Goal: Task Accomplishment & Management: Manage account settings

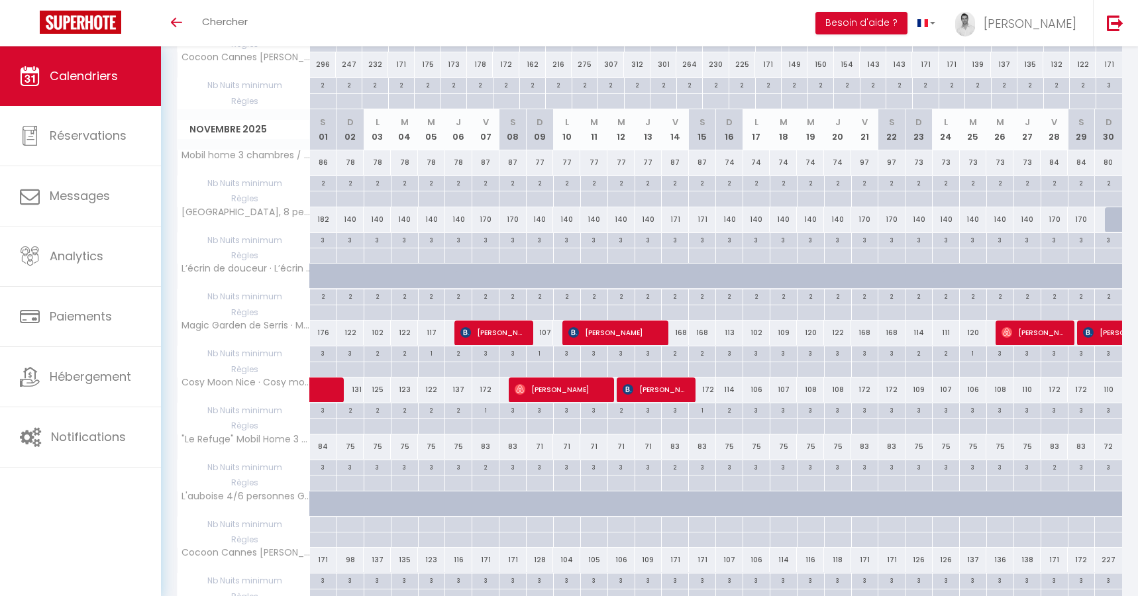
scroll to position [1179, 0]
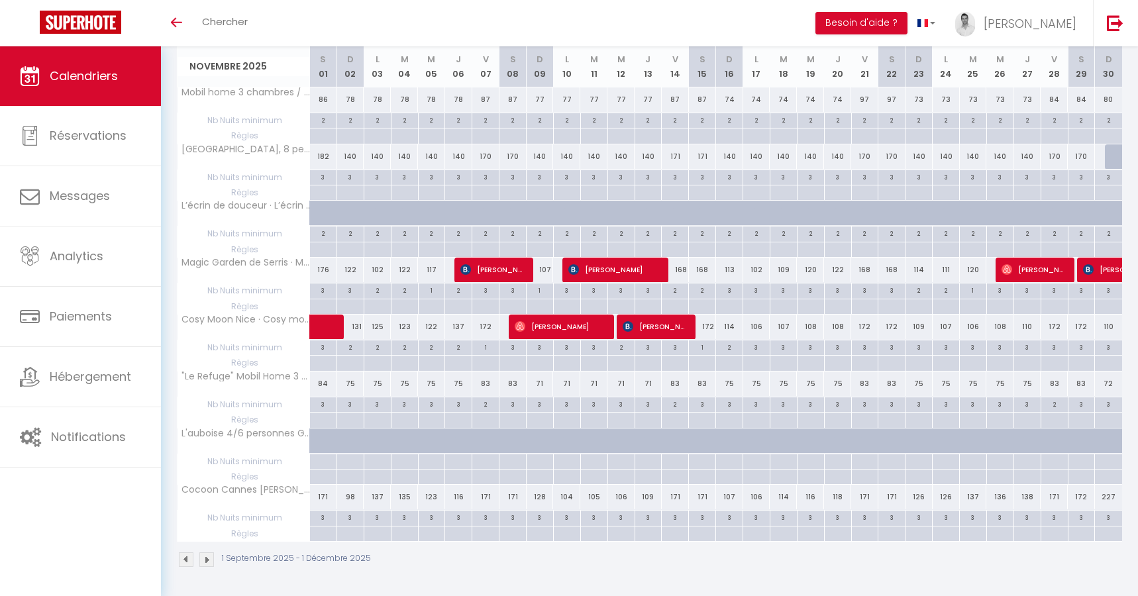
click at [203, 554] on img at bounding box center [206, 559] width 15 height 15
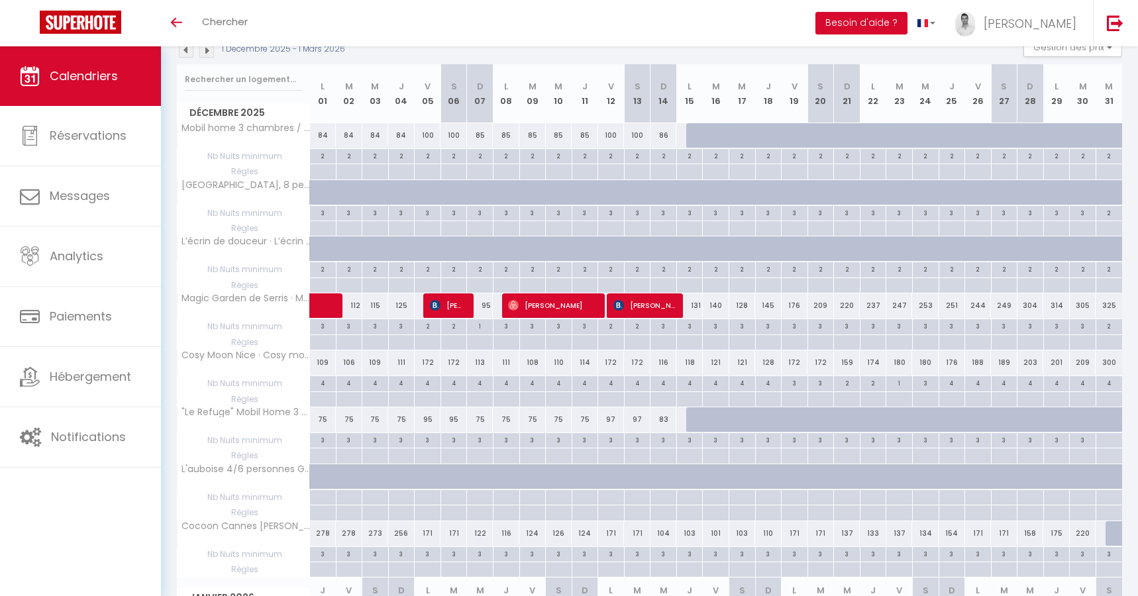
scroll to position [140, 0]
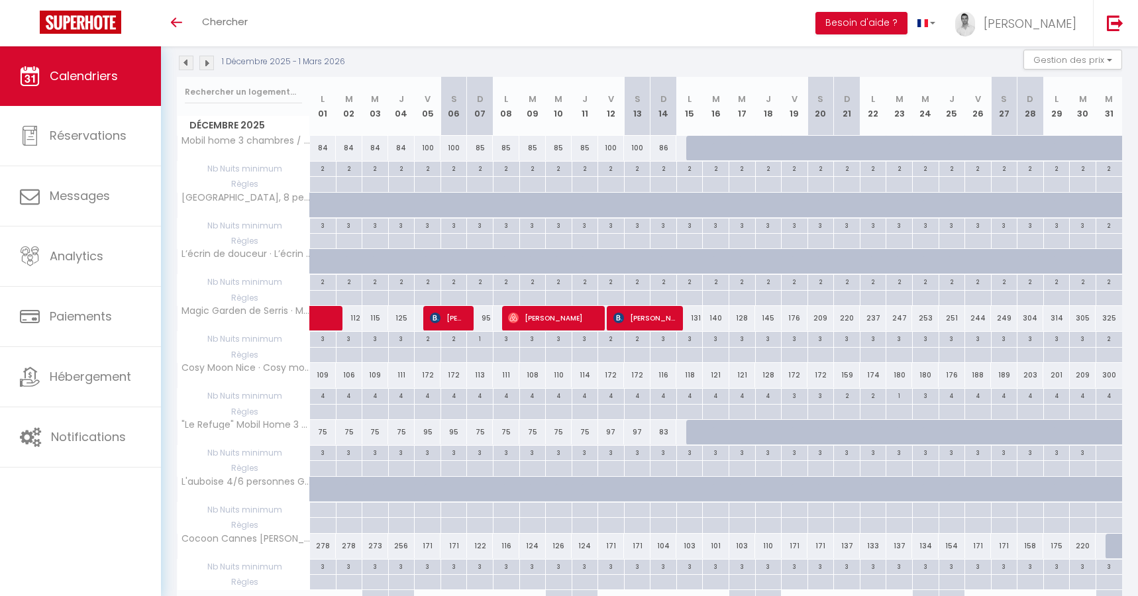
click at [354, 341] on div "3" at bounding box center [349, 338] width 26 height 13
type input "3"
type input "Mar 02 Décembre 2025"
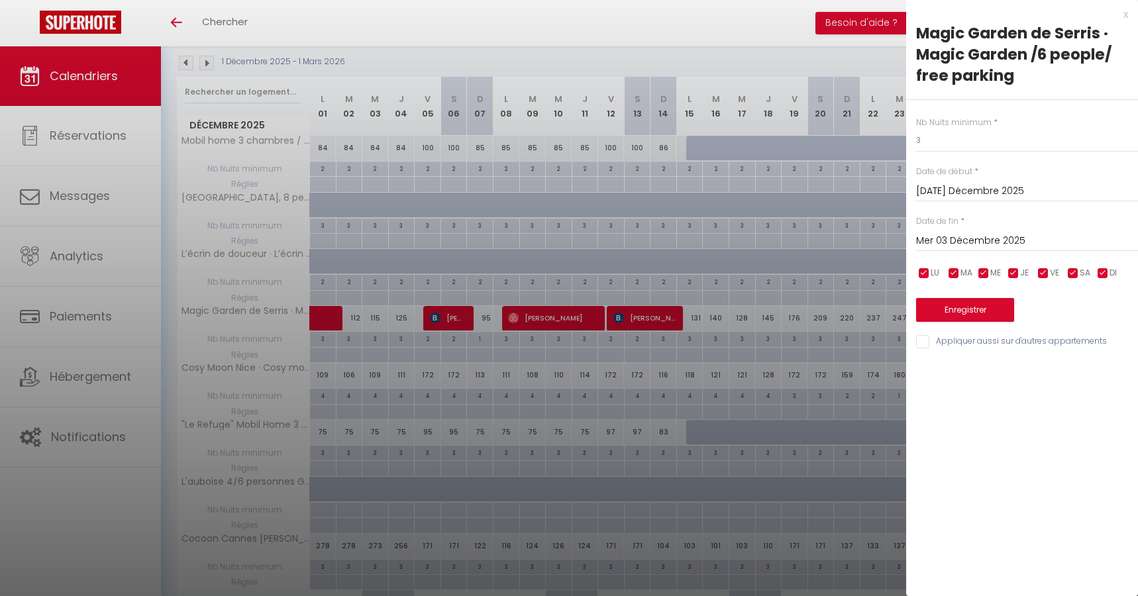
click at [951, 235] on input "Mer 03 Décembre 2025" at bounding box center [1027, 240] width 222 height 17
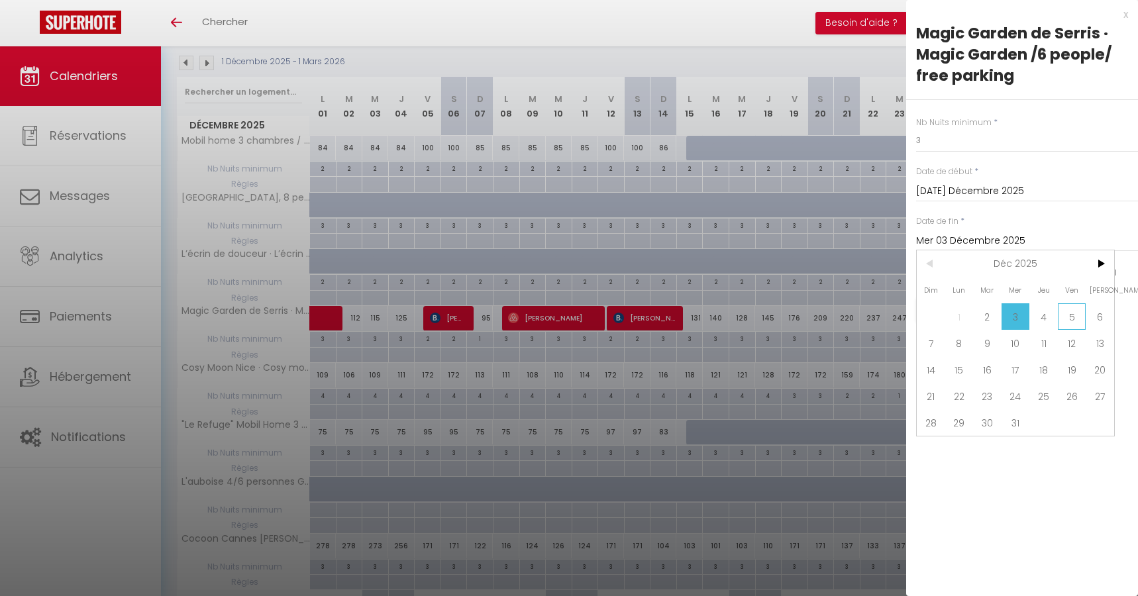
click at [1066, 318] on span "5" at bounding box center [1071, 316] width 28 height 26
type input "Ven 05 Décembre 2025"
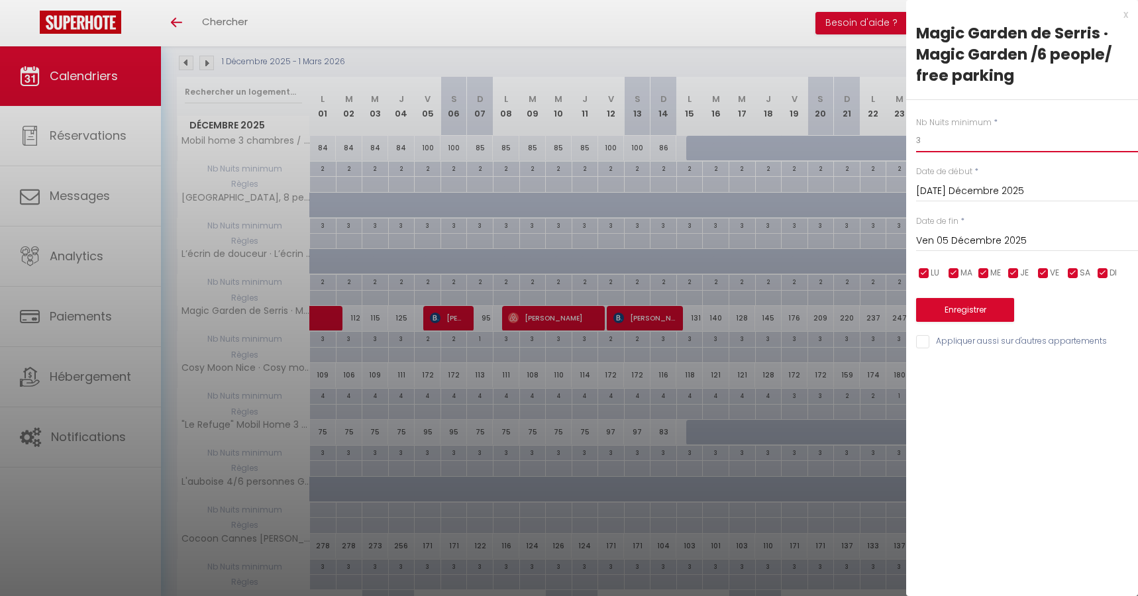
click at [948, 147] on input "3" at bounding box center [1027, 140] width 222 height 24
type input "2"
click at [955, 309] on button "Enregistrer" at bounding box center [965, 310] width 98 height 24
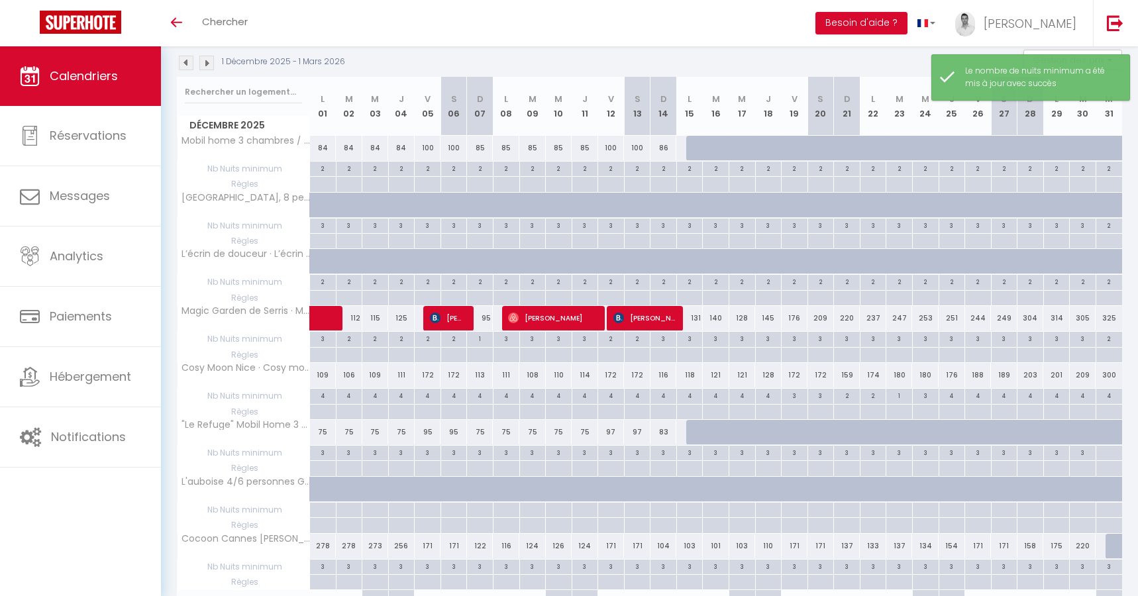
click at [402, 343] on div "2" at bounding box center [402, 338] width 26 height 13
type input "2"
type input "Jeu 04 Décembre 2025"
type input "Ven 05 Décembre 2025"
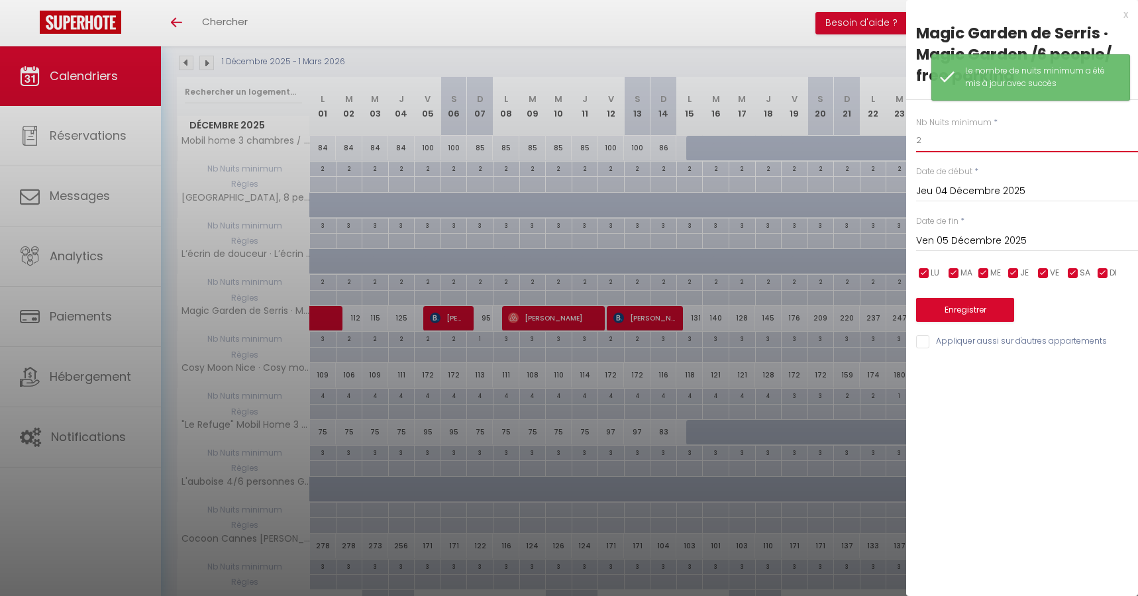
click at [938, 137] on input "2" at bounding box center [1027, 140] width 222 height 24
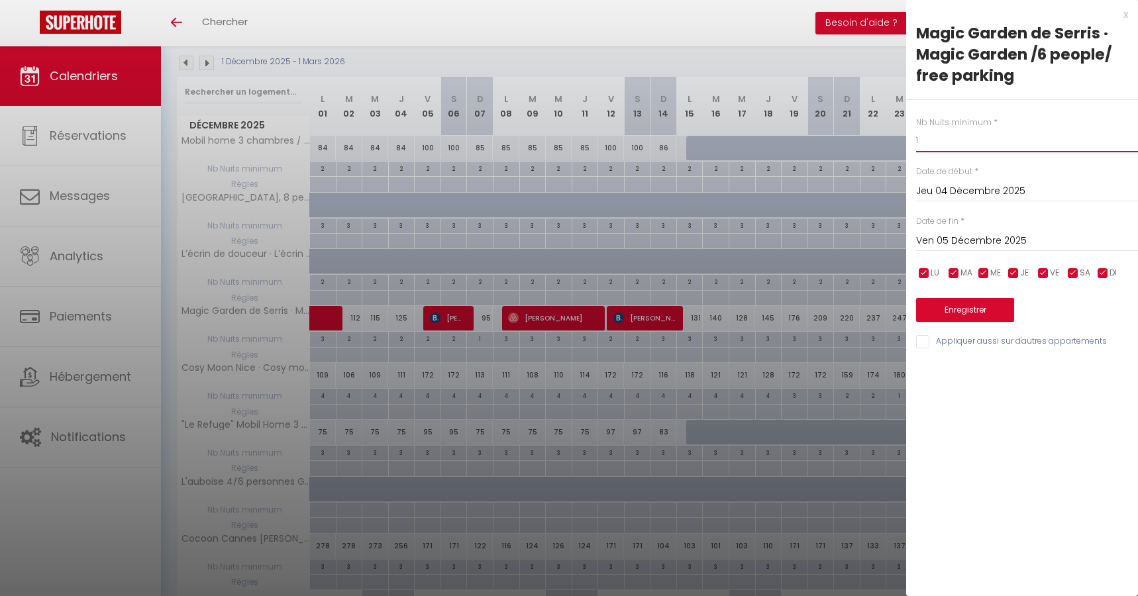
type input "1"
click at [976, 311] on button "Enregistrer" at bounding box center [965, 310] width 98 height 24
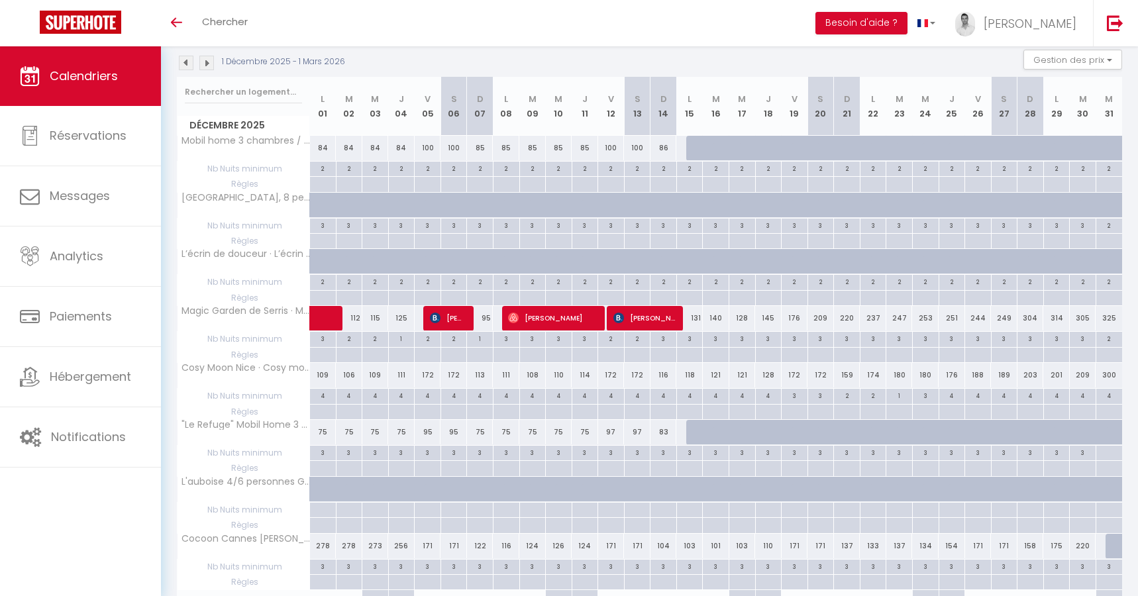
click at [691, 342] on div "3" at bounding box center [690, 338] width 26 height 13
type input "3"
type input "Lun 15 Décembre 2025"
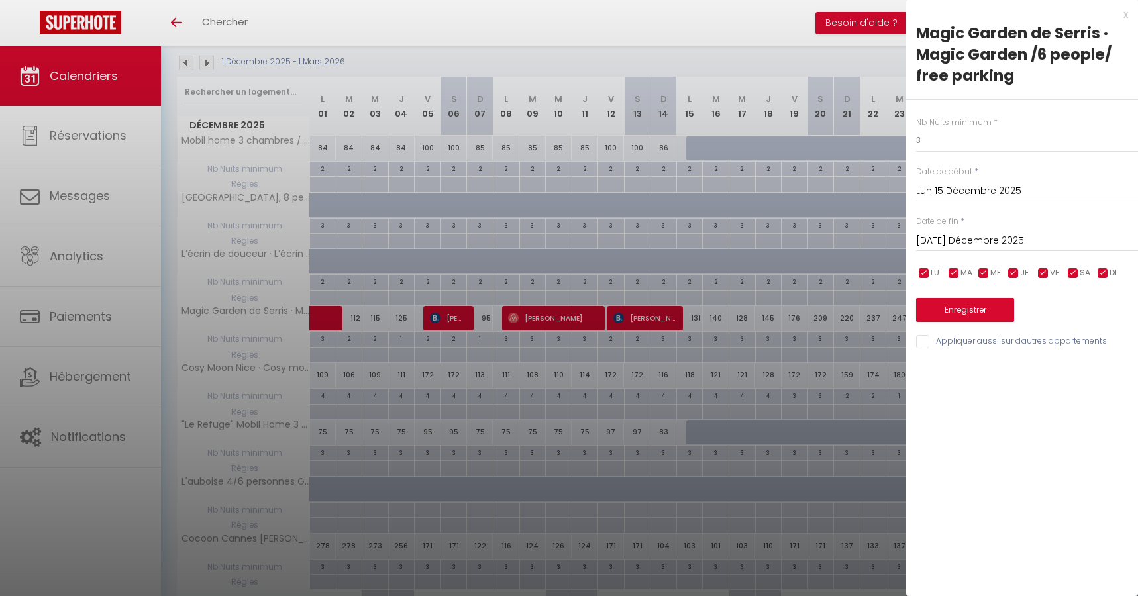
click at [961, 242] on input "Mar 16 Décembre 2025" at bounding box center [1027, 240] width 222 height 17
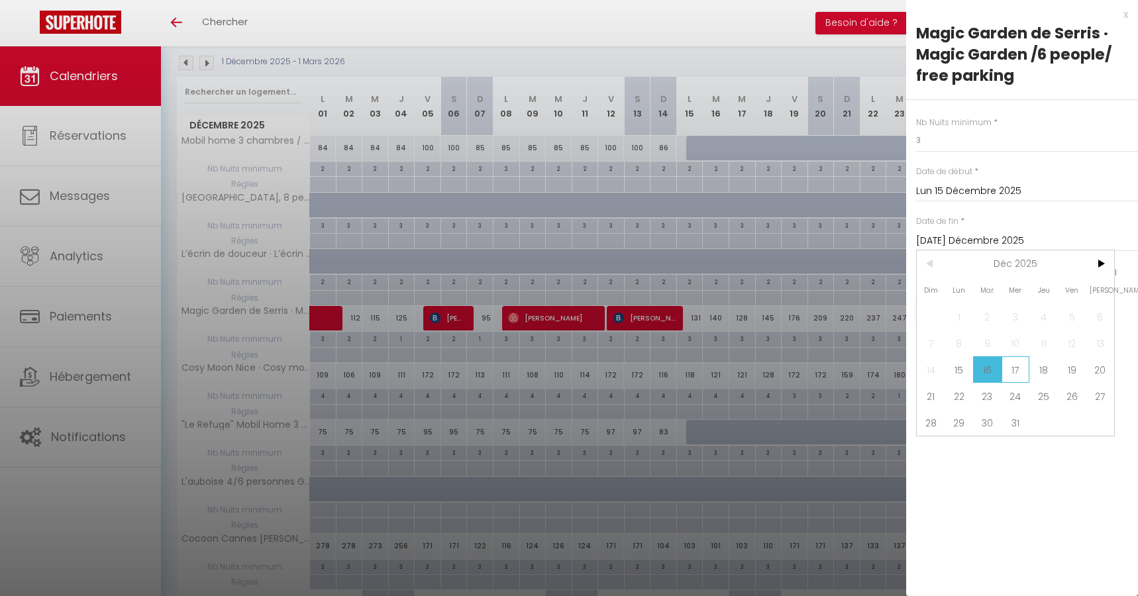
click at [1012, 371] on span "17" at bounding box center [1015, 369] width 28 height 26
type input "Mer 17 Décembre 2025"
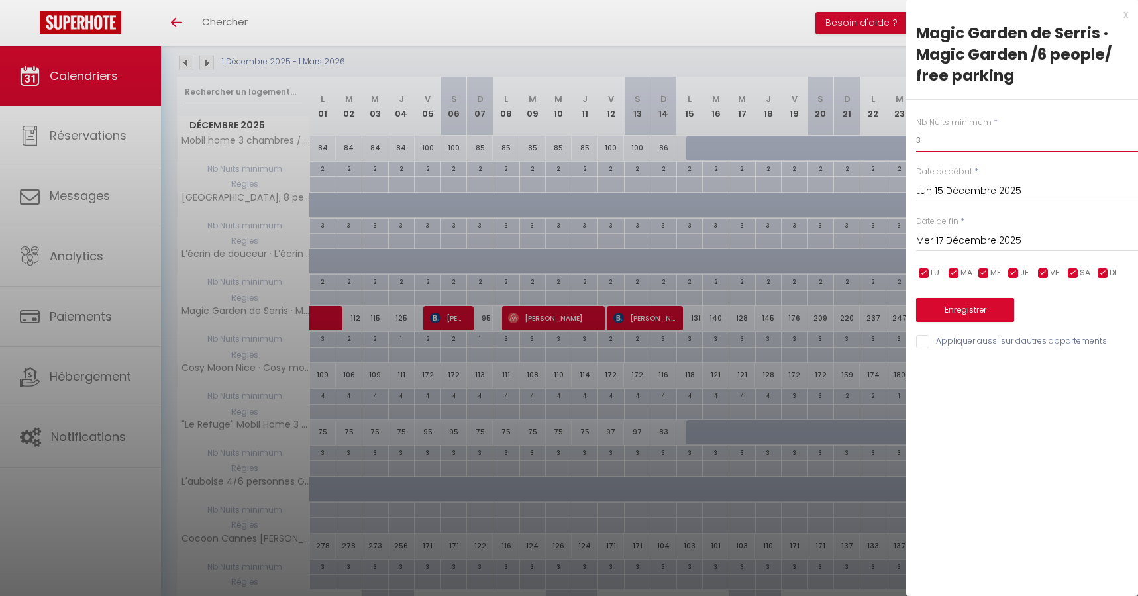
click at [924, 146] on input "3" at bounding box center [1027, 140] width 222 height 24
type input "2"
click at [952, 311] on button "Enregistrer" at bounding box center [965, 310] width 98 height 24
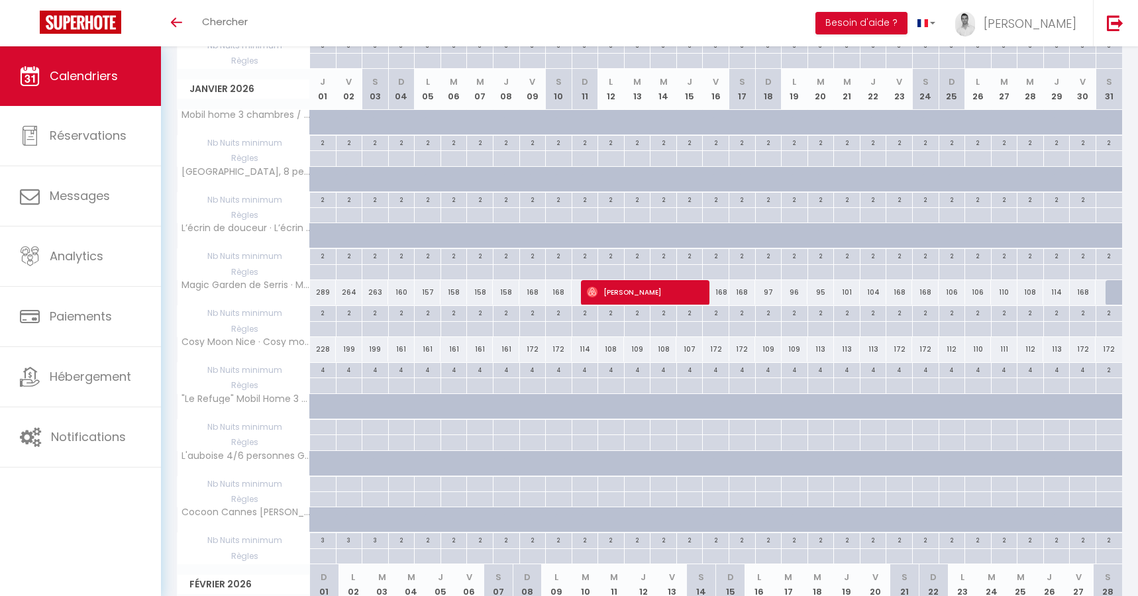
scroll to position [650, 0]
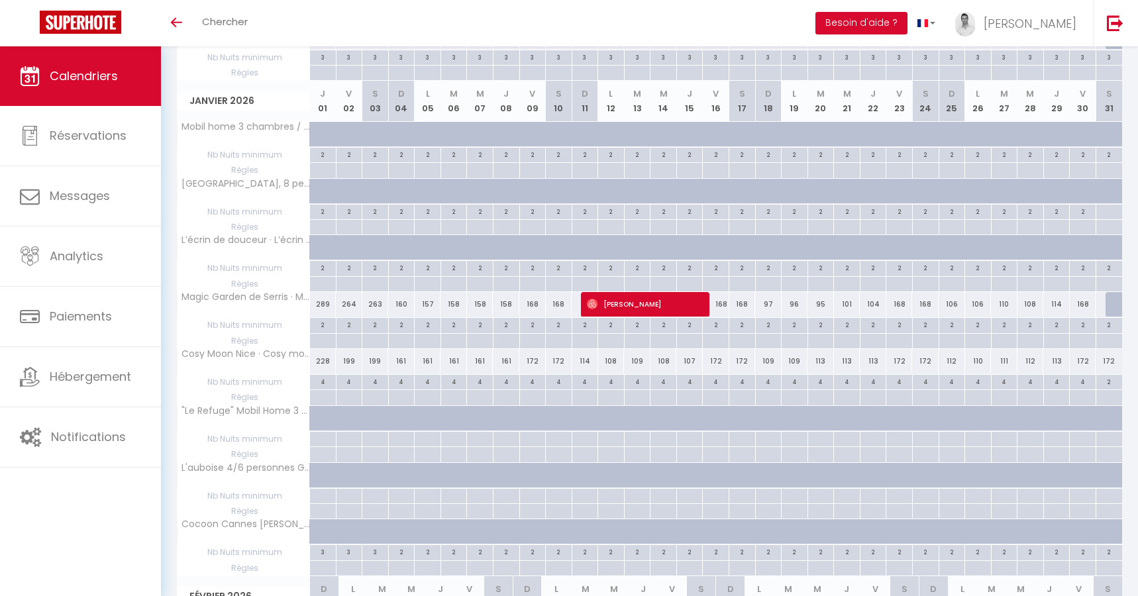
click at [561, 326] on div "2" at bounding box center [559, 324] width 26 height 13
type input "2"
type input "Sam 10 Janvier 2026"
type input "Dim 11 Janvier 2026"
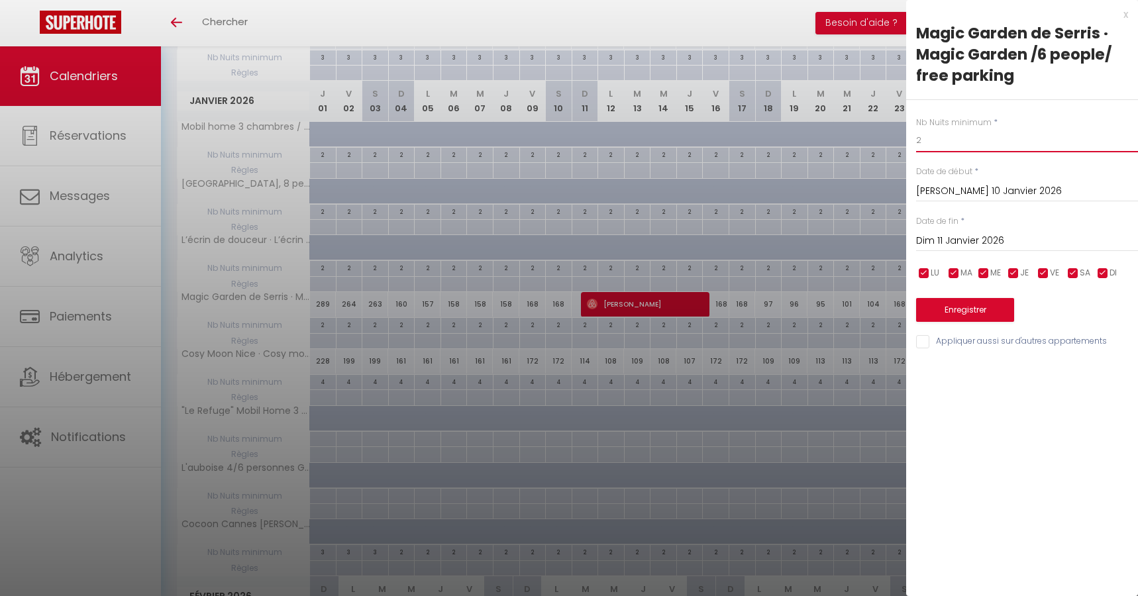
click at [951, 139] on input "2" at bounding box center [1027, 140] width 222 height 24
type input "1"
click at [975, 305] on button "Enregistrer" at bounding box center [965, 310] width 98 height 24
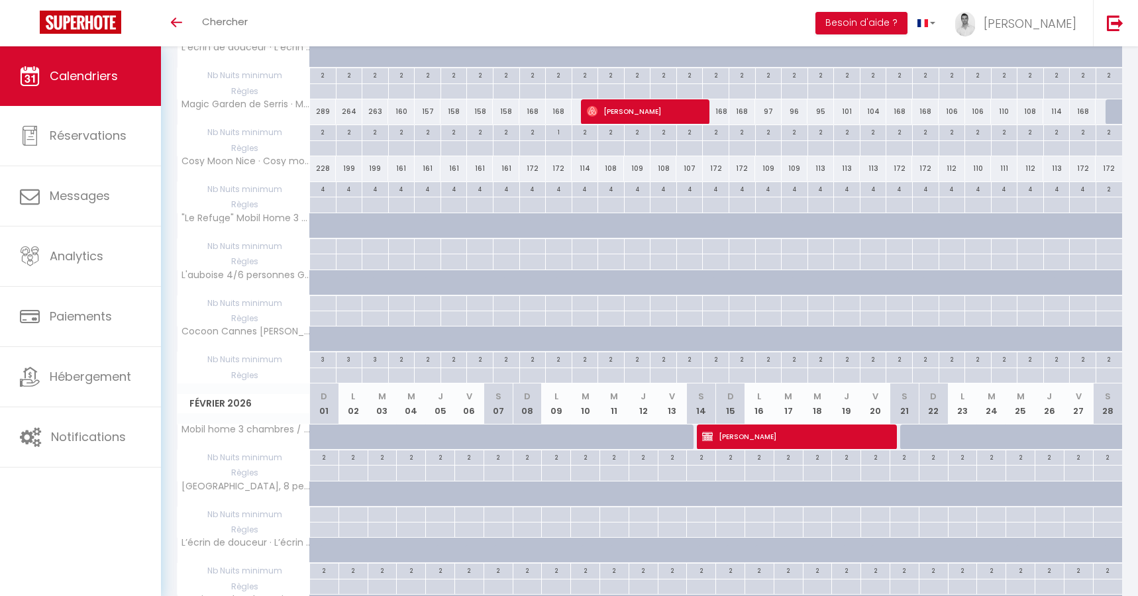
scroll to position [830, 0]
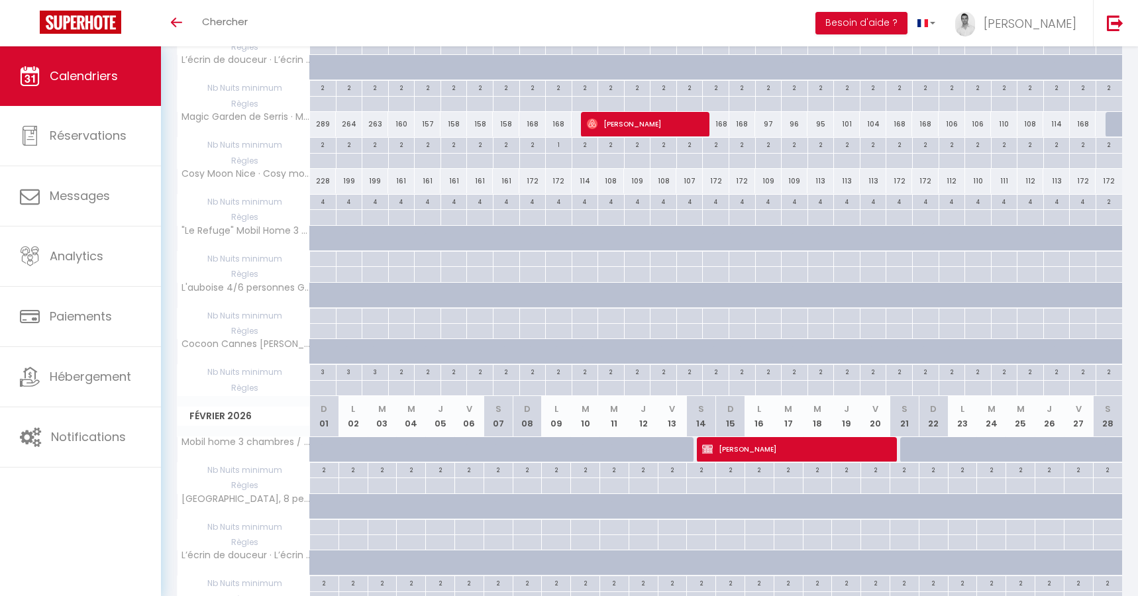
click at [1110, 126] on div at bounding box center [1118, 124] width 26 height 25
type input "168"
type input "Sam 31 Janvier 2026"
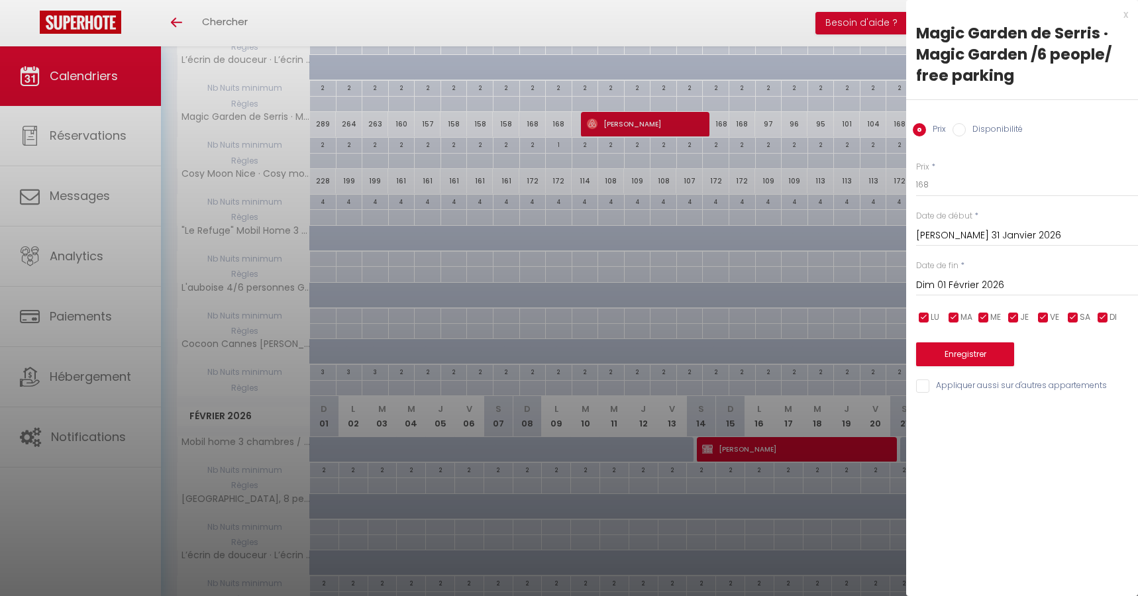
click at [961, 277] on input "Dim 01 Février 2026" at bounding box center [1027, 285] width 222 height 17
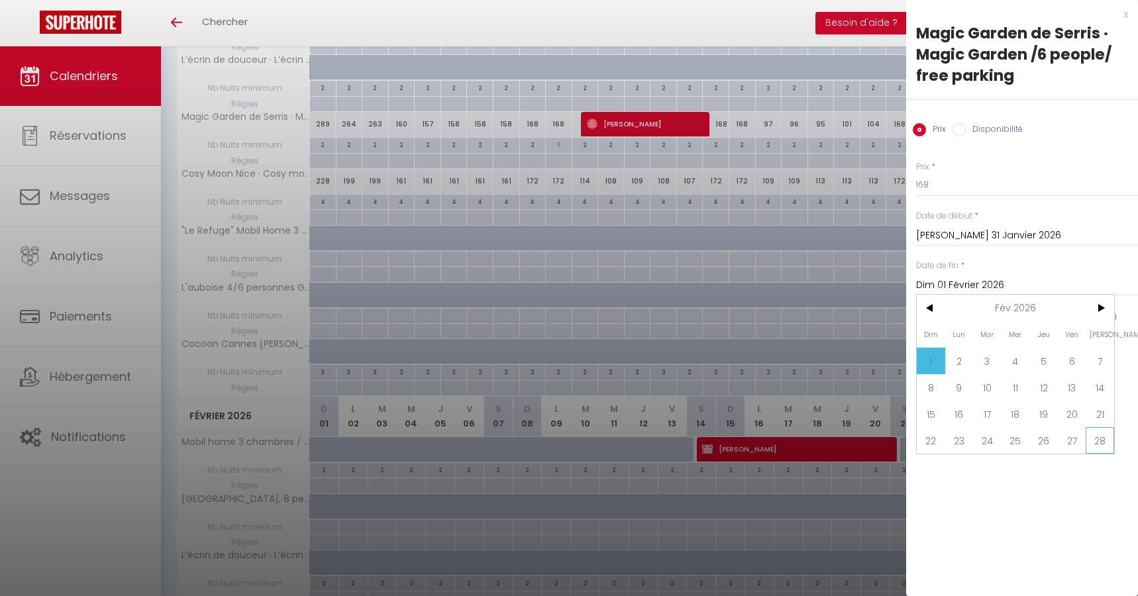
click at [1096, 448] on span "28" at bounding box center [1099, 440] width 28 height 26
type input "Sam 28 Février 2026"
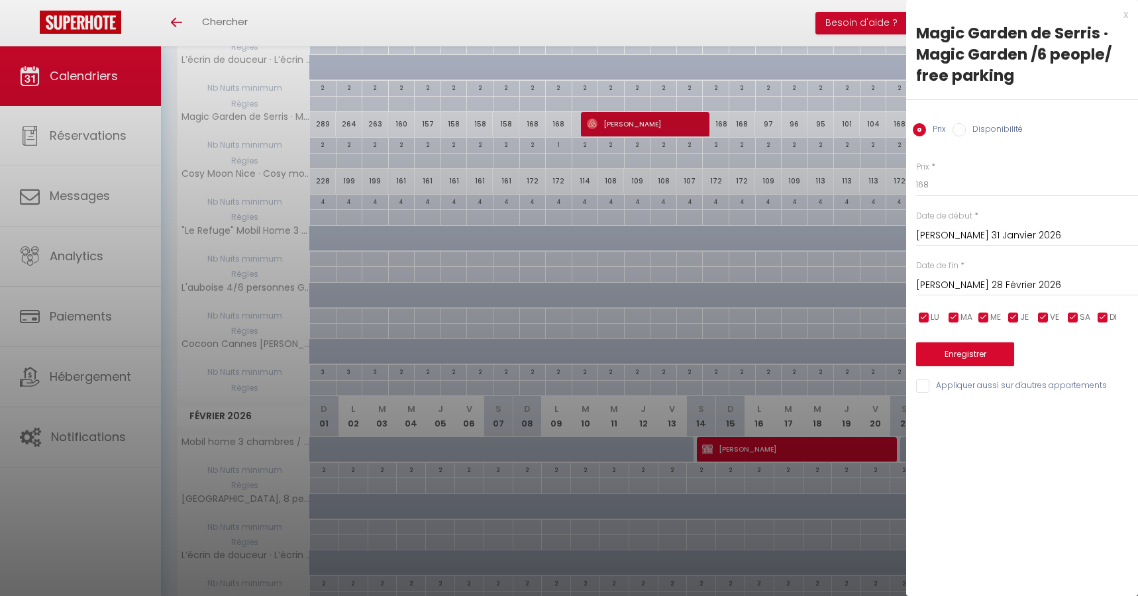
click at [961, 134] on input "Disponibilité" at bounding box center [958, 129] width 13 height 13
radio input "true"
radio input "false"
click at [973, 350] on button "Enregistrer" at bounding box center [965, 356] width 98 height 24
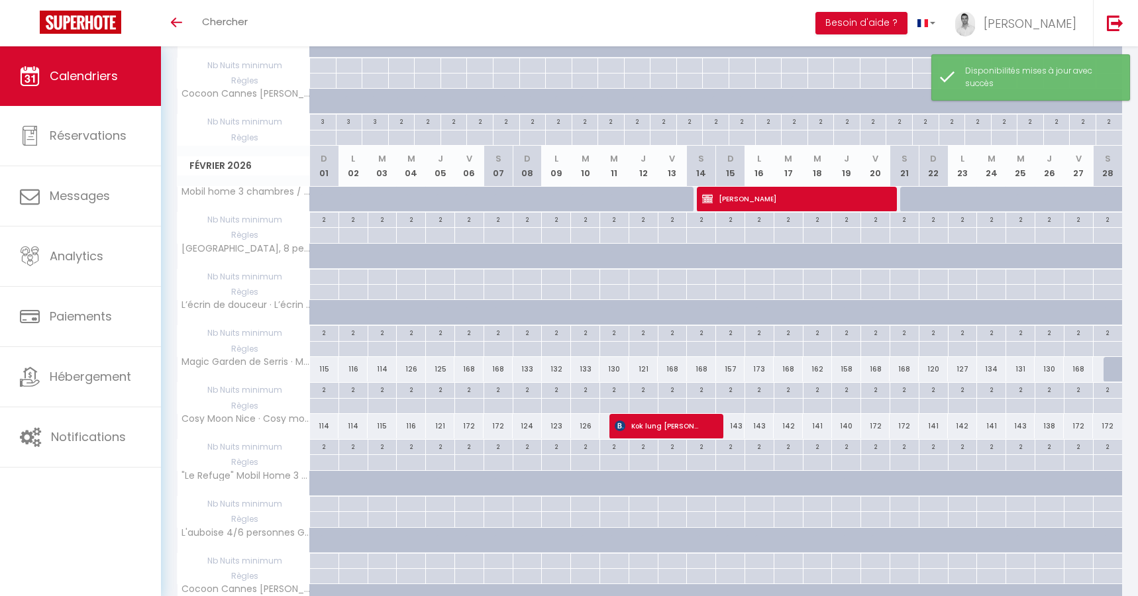
scroll to position [1081, 0]
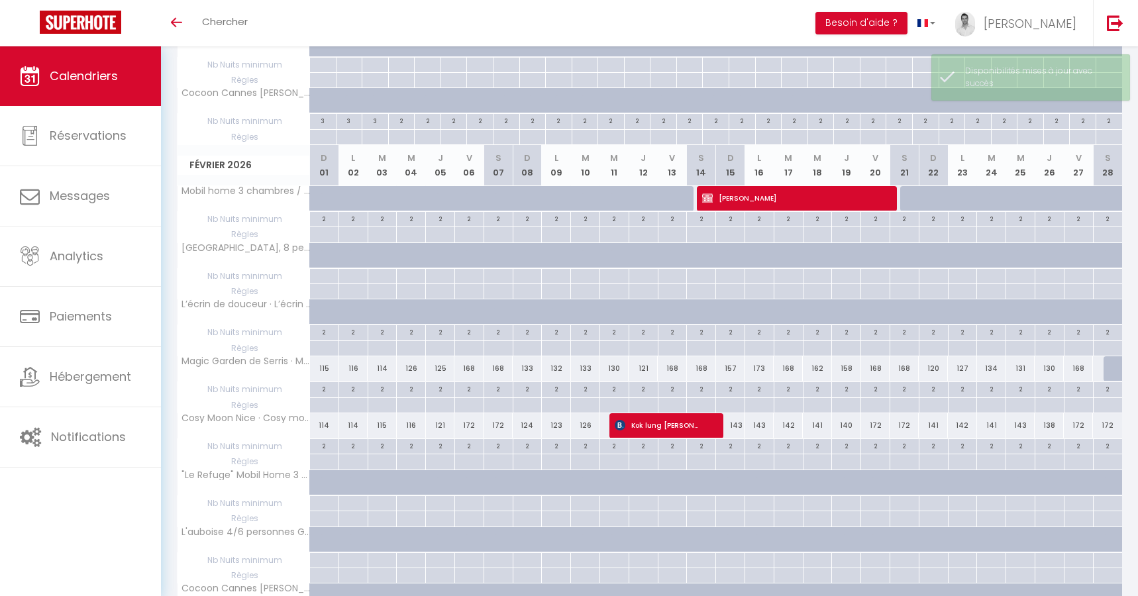
click at [1112, 371] on div at bounding box center [1117, 368] width 29 height 25
select select "1"
type input "Sam 28 Février 2026"
type input "Dim 01 Mars 2026"
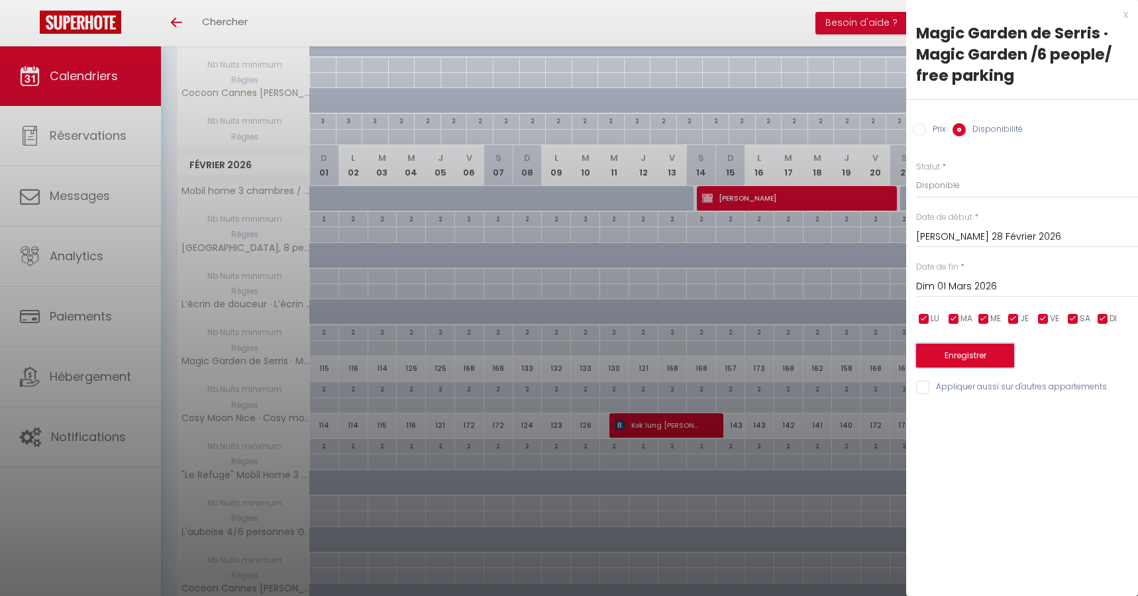
click at [983, 358] on button "Enregistrer" at bounding box center [965, 356] width 98 height 24
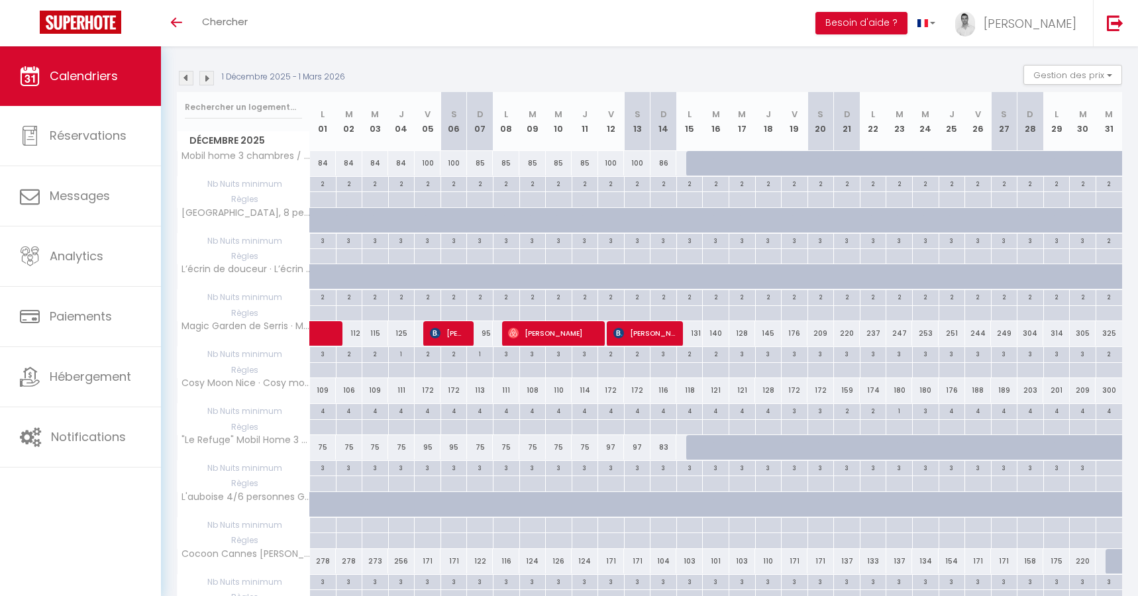
scroll to position [0, 0]
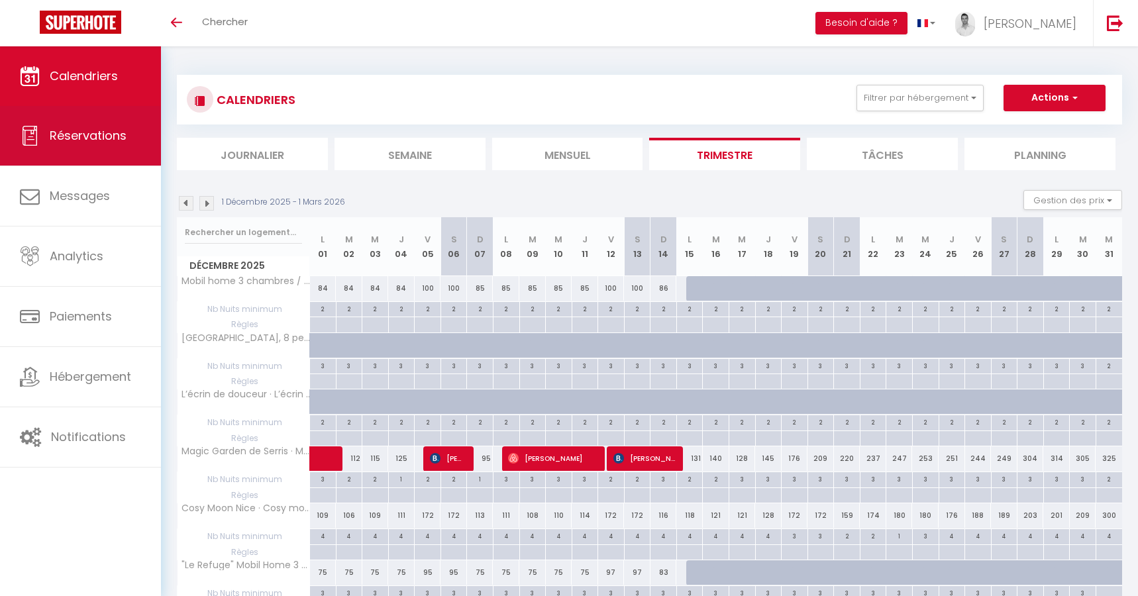
click at [96, 109] on link "Réservations" at bounding box center [80, 136] width 161 height 60
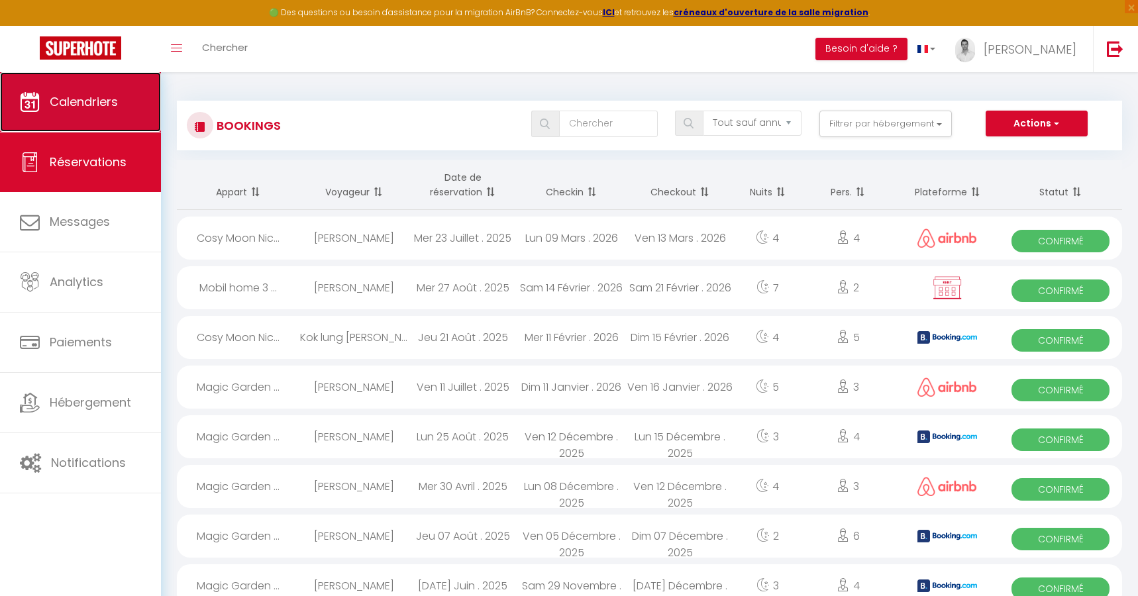
click at [91, 97] on span "Calendriers" at bounding box center [84, 101] width 68 height 17
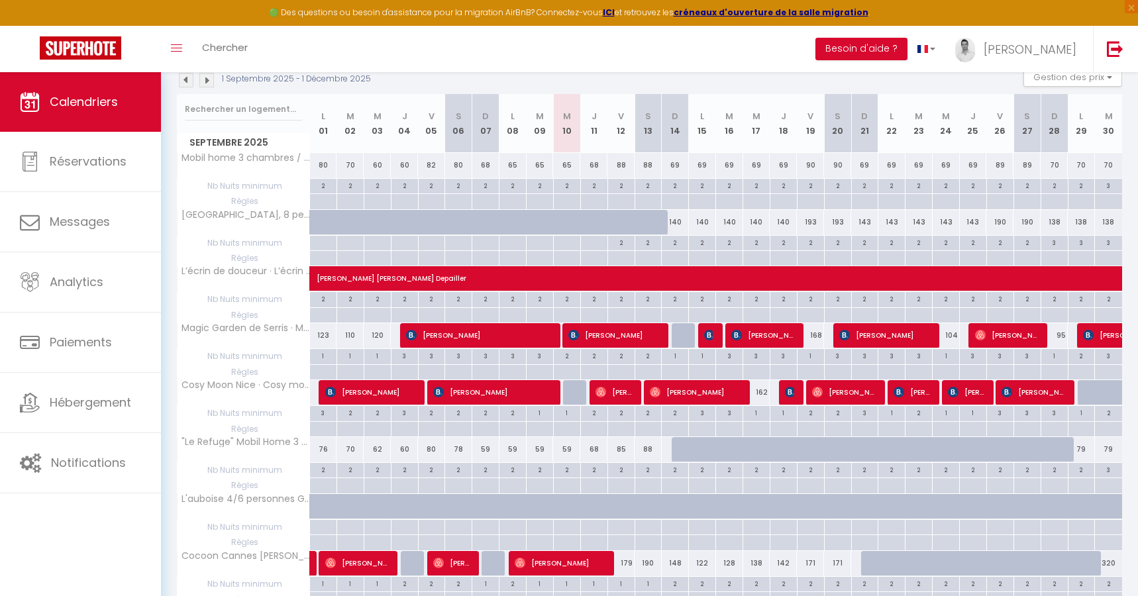
scroll to position [152, 0]
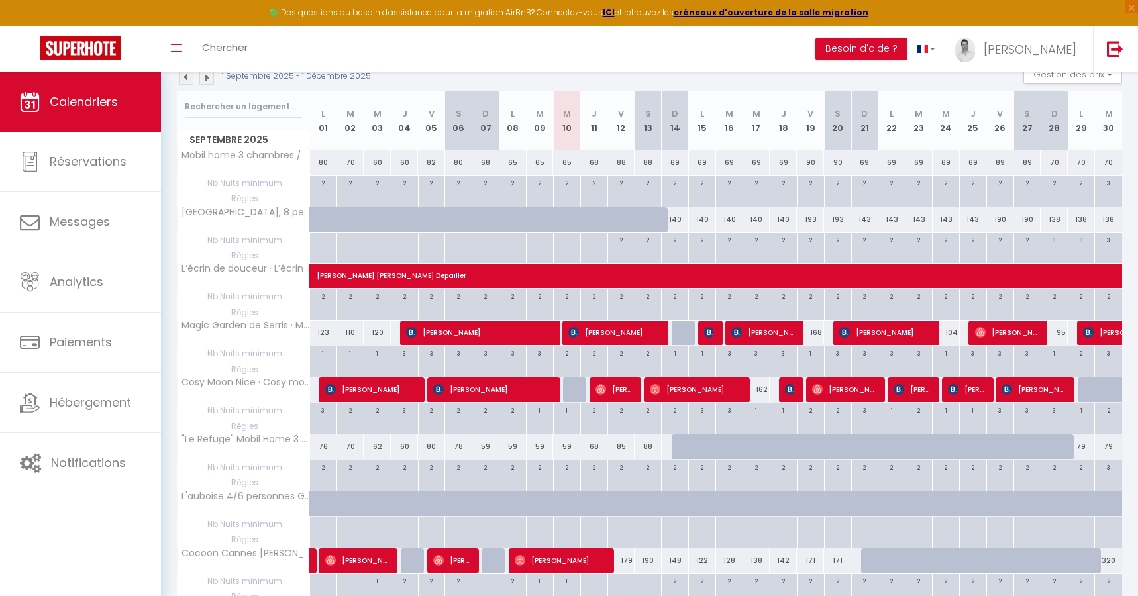
click at [571, 448] on div "59" at bounding box center [566, 446] width 27 height 24
type input "59"
type input "Mer 10 Septembre 2025"
type input "Jeu 11 Septembre 2025"
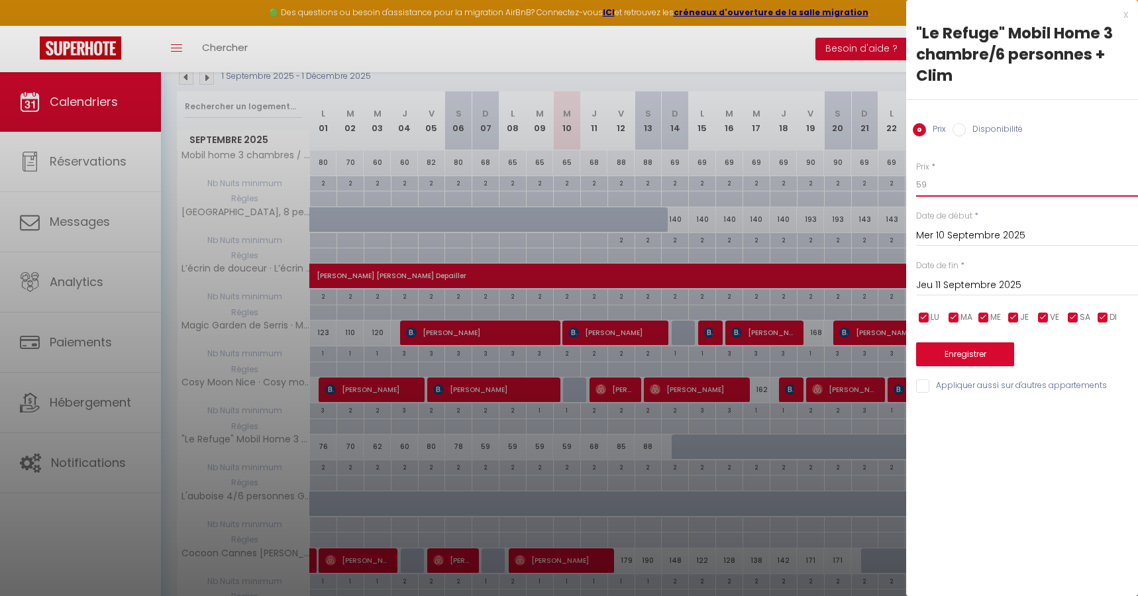
click at [970, 189] on input "59" at bounding box center [1027, 185] width 222 height 24
type input "50"
click at [988, 350] on button "Enregistrer" at bounding box center [965, 354] width 98 height 24
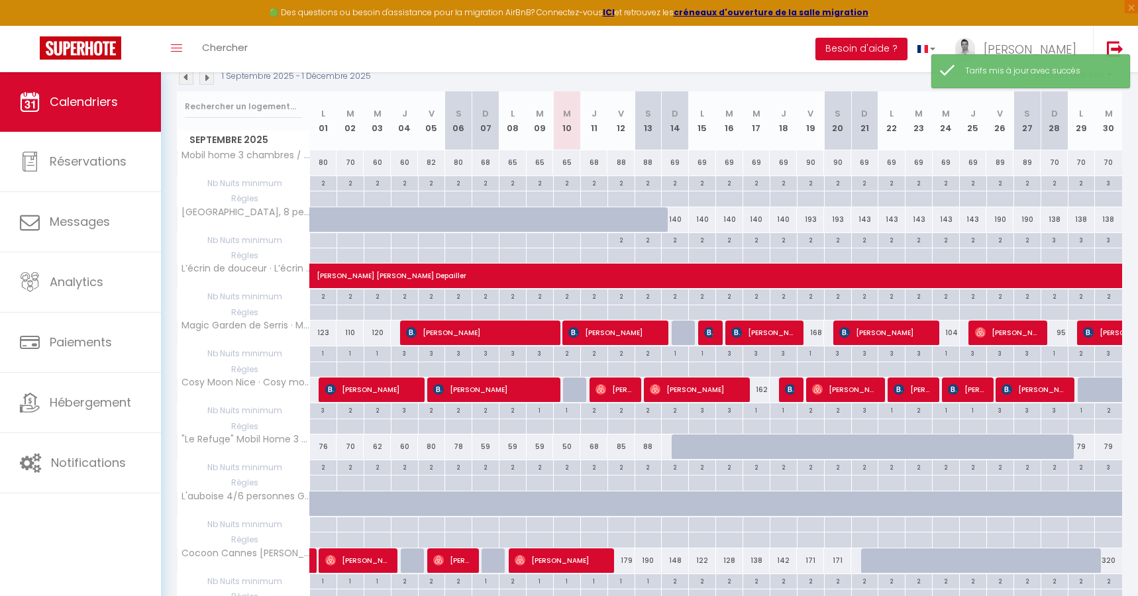
click at [595, 449] on div "68" at bounding box center [593, 446] width 27 height 24
type input "68"
type input "Jeu 11 Septembre 2025"
type input "Ven 12 Septembre 2025"
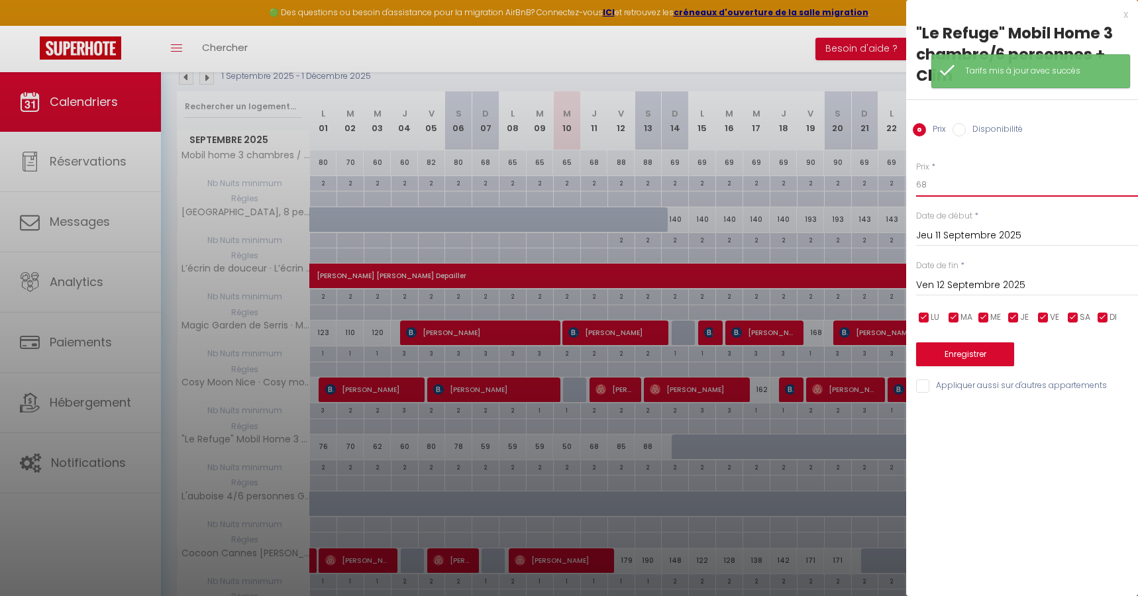
click at [948, 174] on input "68" at bounding box center [1027, 185] width 222 height 24
click at [940, 181] on input "68" at bounding box center [1027, 185] width 222 height 24
type input "65"
click at [959, 364] on button "Enregistrer" at bounding box center [965, 354] width 98 height 24
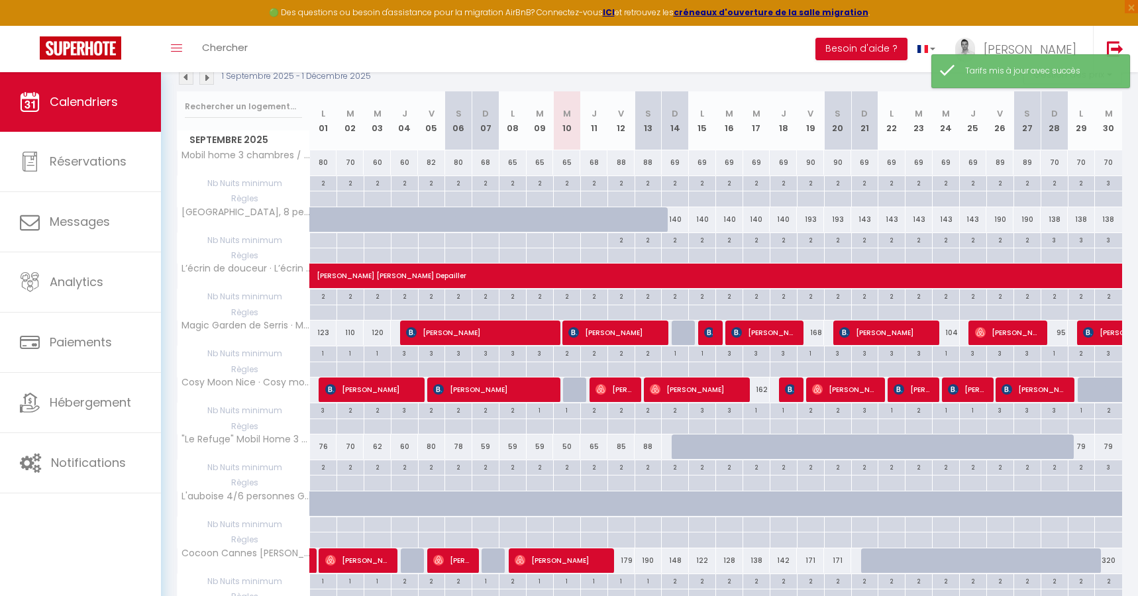
click at [622, 450] on div "85" at bounding box center [620, 446] width 27 height 24
type input "85"
type input "Ven 12 Septembre 2025"
type input "Sam 13 Septembre 2025"
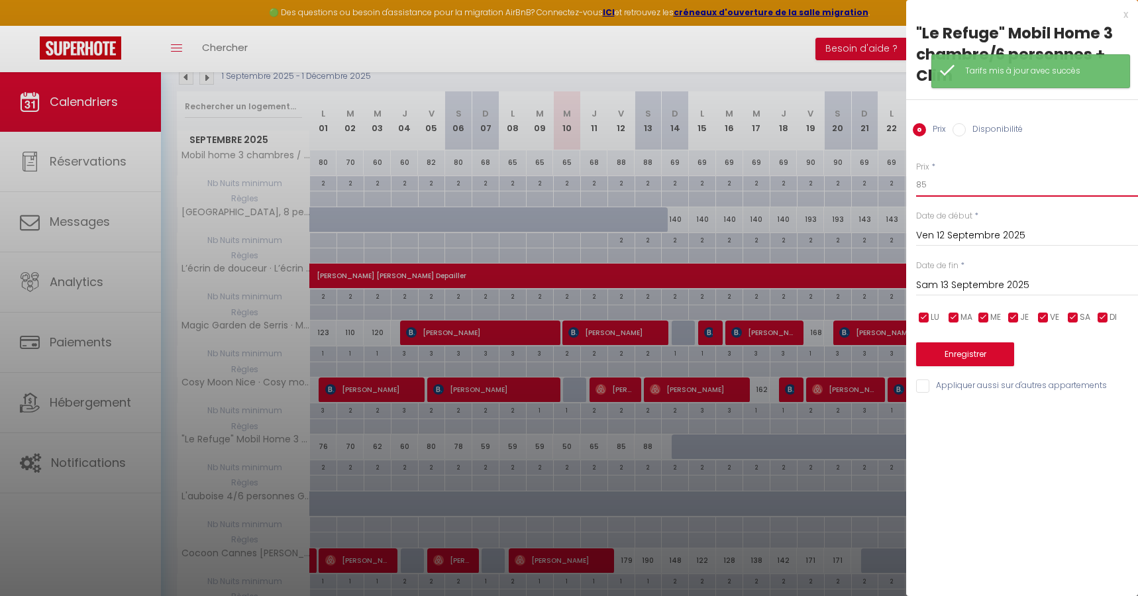
click at [993, 181] on input "85" at bounding box center [1027, 185] width 222 height 24
type input "83"
click at [983, 352] on button "Enregistrer" at bounding box center [965, 354] width 98 height 24
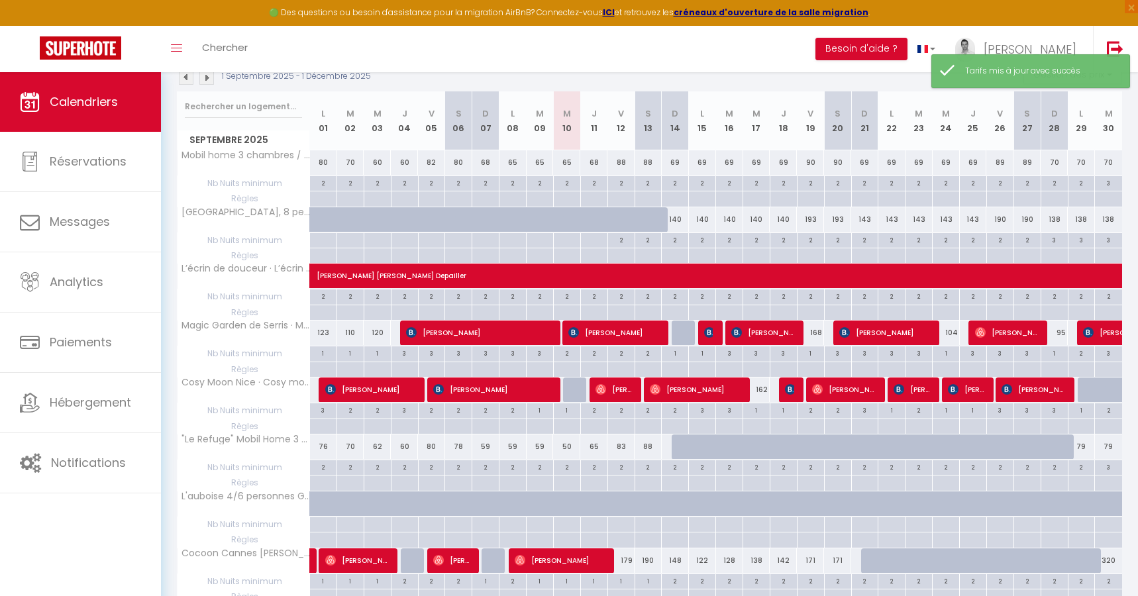
click at [624, 453] on div "83" at bounding box center [620, 446] width 27 height 24
type input "83"
type input "Ven 12 Septembre 2025"
type input "Sam 13 Septembre 2025"
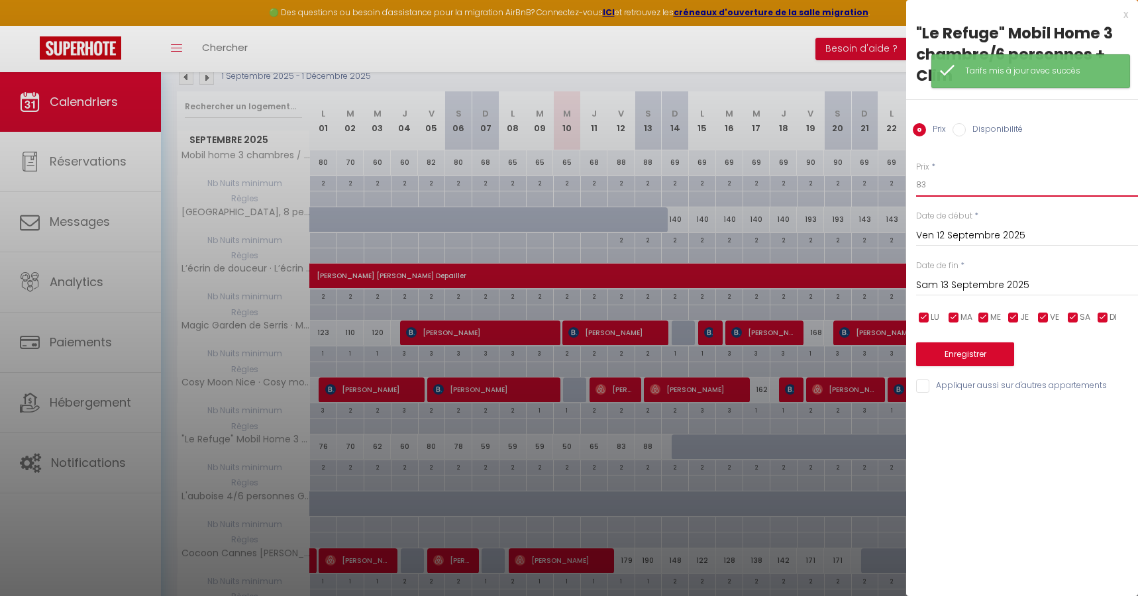
click at [933, 183] on input "83" at bounding box center [1027, 185] width 222 height 24
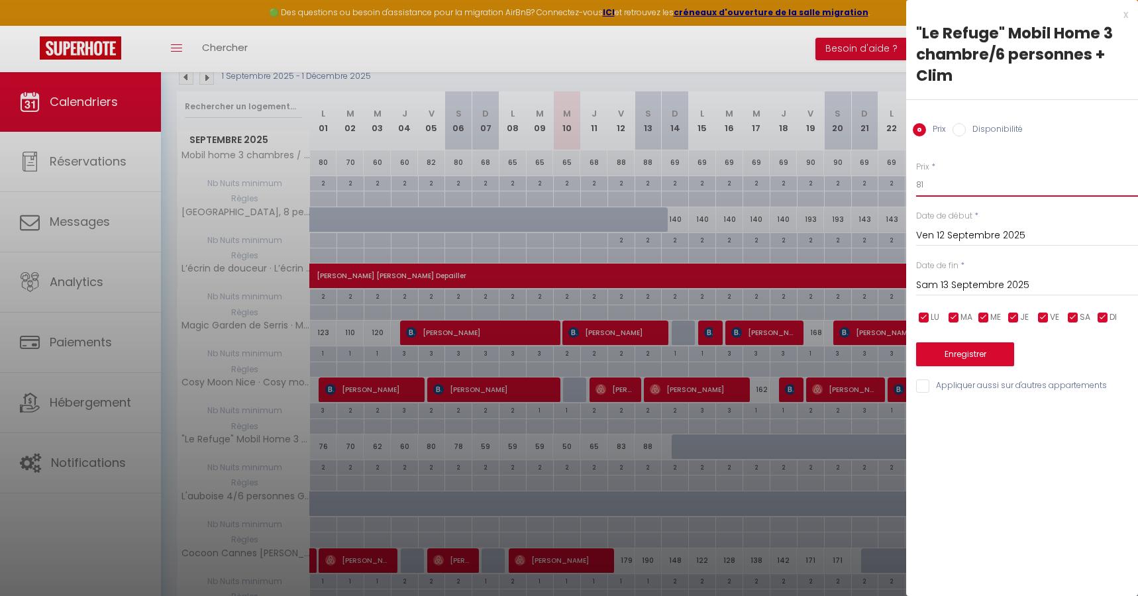
type input "81"
click at [979, 348] on button "Enregistrer" at bounding box center [965, 354] width 98 height 24
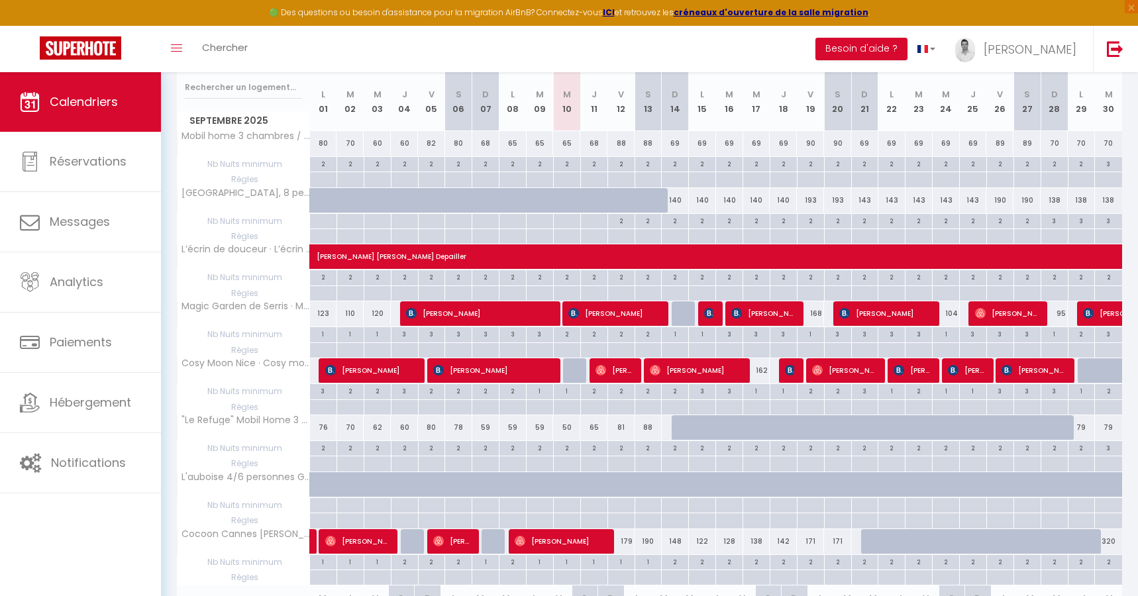
scroll to position [178, 0]
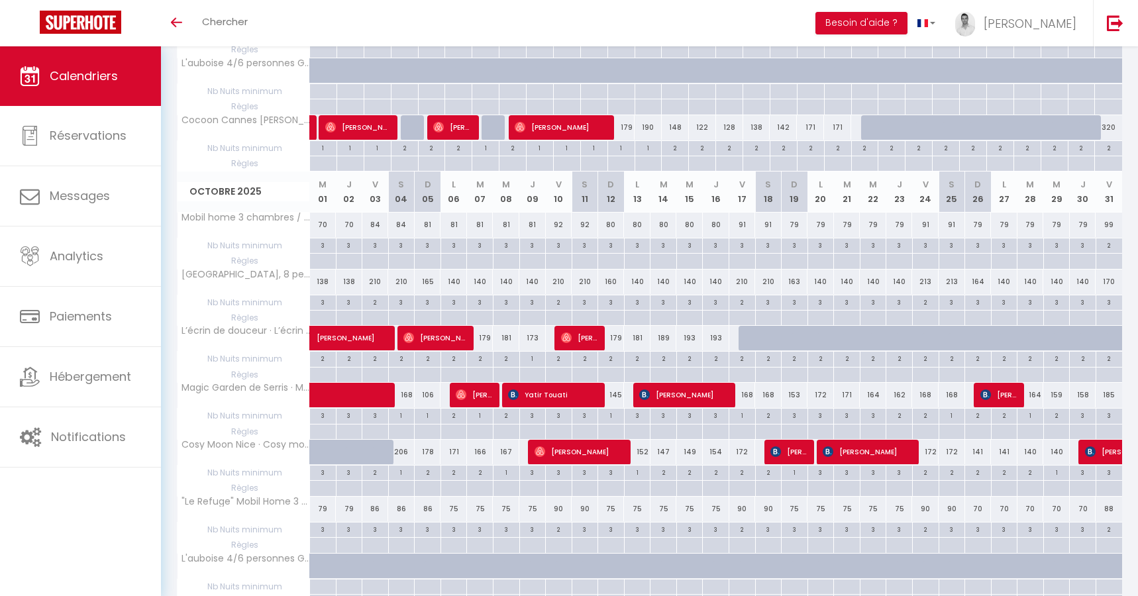
scroll to position [555, 0]
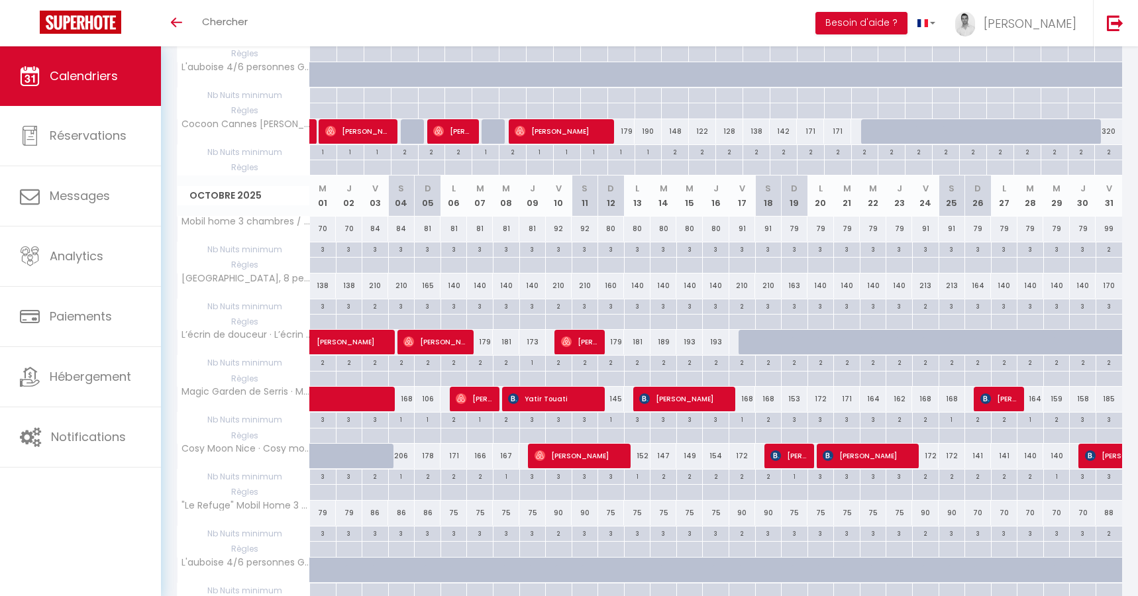
click at [407, 454] on div "206" at bounding box center [401, 456] width 26 height 24
type input "206"
type input "Sam 04 Octobre 2025"
type input "Dim 05 Octobre 2025"
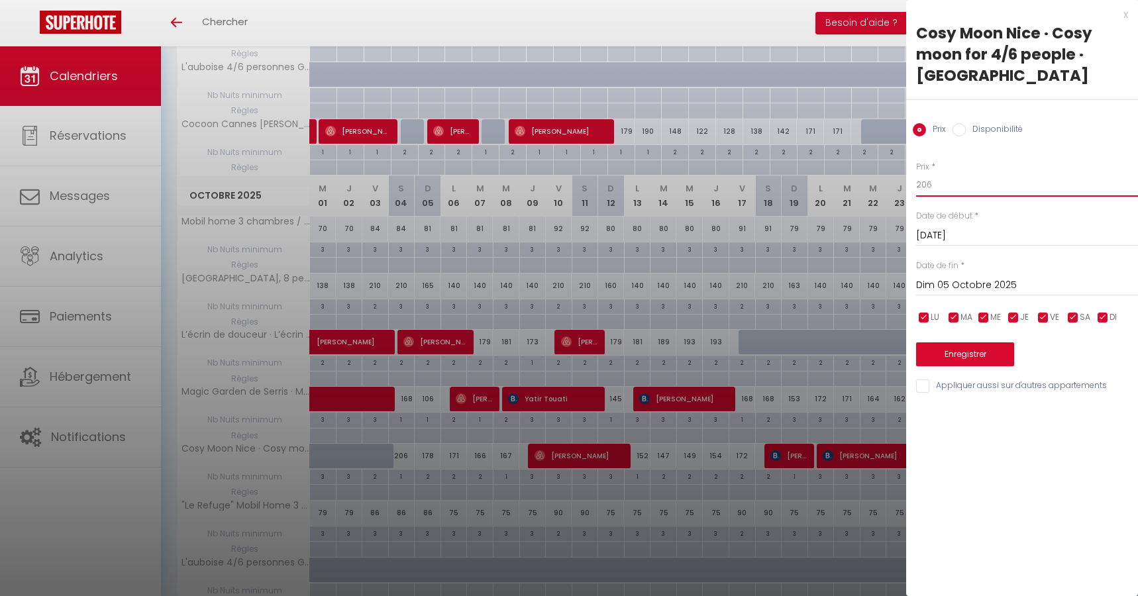
click at [936, 192] on input "206" at bounding box center [1027, 185] width 222 height 24
type input "203"
click at [949, 352] on button "Enregistrer" at bounding box center [965, 354] width 98 height 24
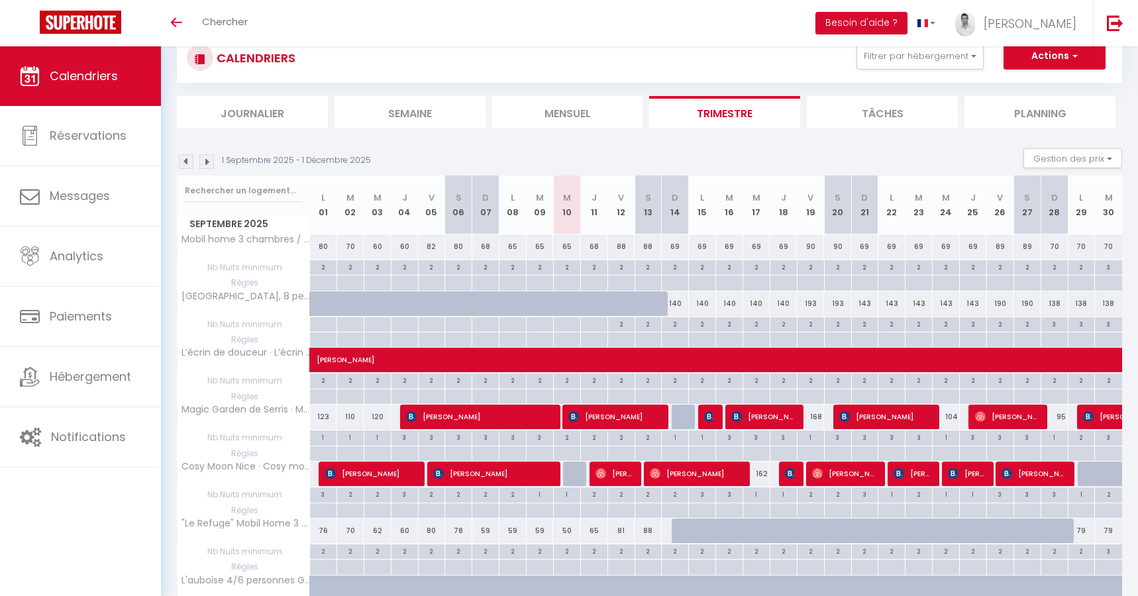
scroll to position [50, 0]
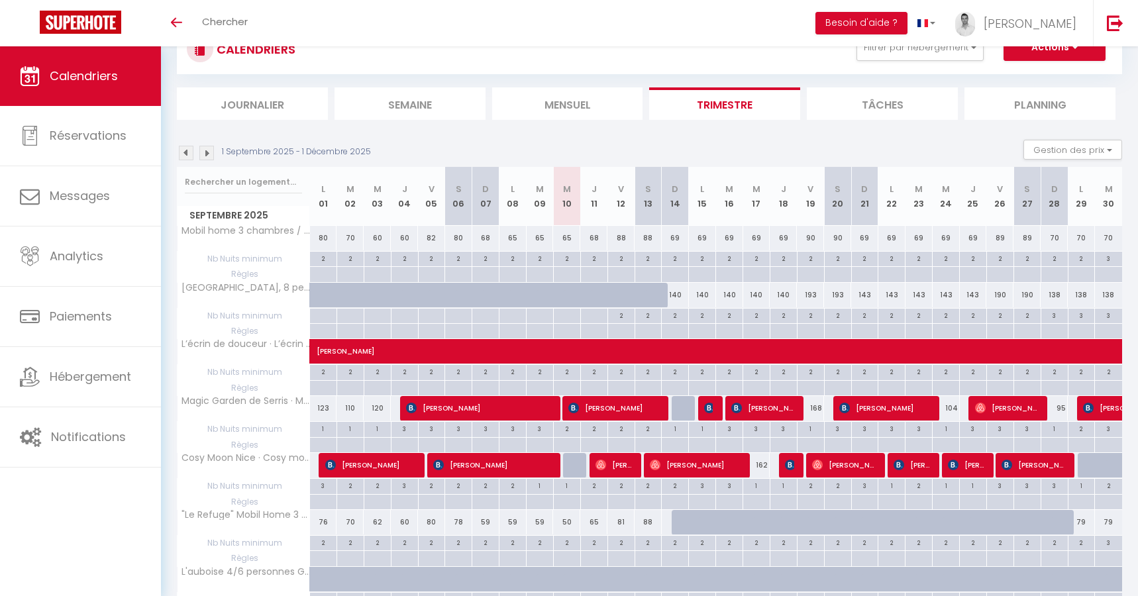
click at [812, 297] on div "193" at bounding box center [810, 295] width 27 height 24
type input "193"
type input "Ven 19 Septembre 2025"
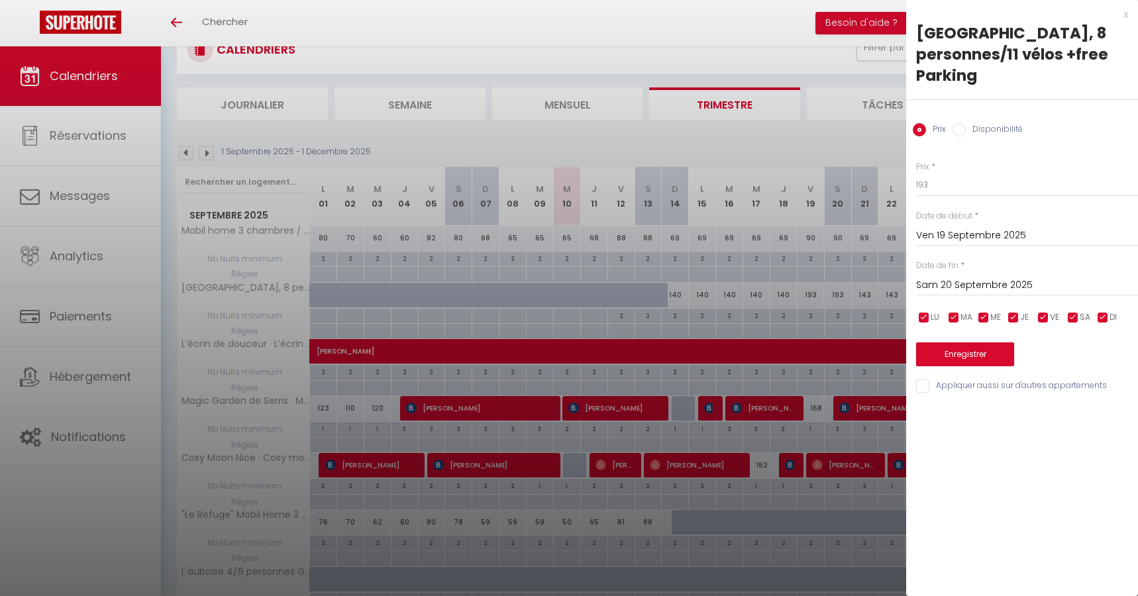
click at [963, 282] on input "Sam 20 Septembre 2025" at bounding box center [1027, 285] width 222 height 17
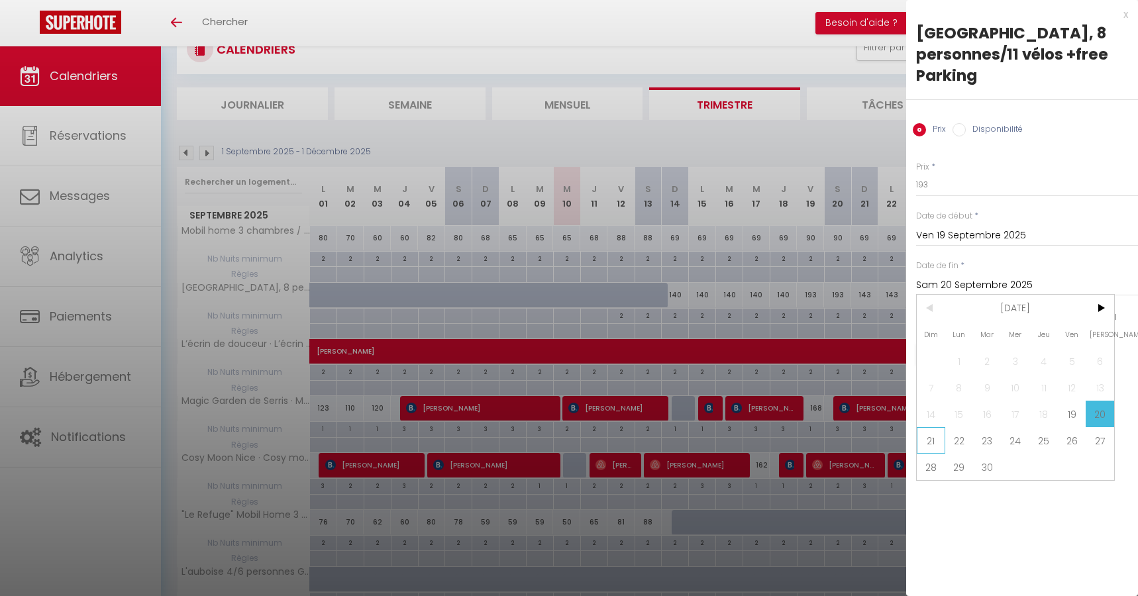
click at [929, 440] on span "21" at bounding box center [930, 440] width 28 height 26
type input "Dim 21 Septembre 2025"
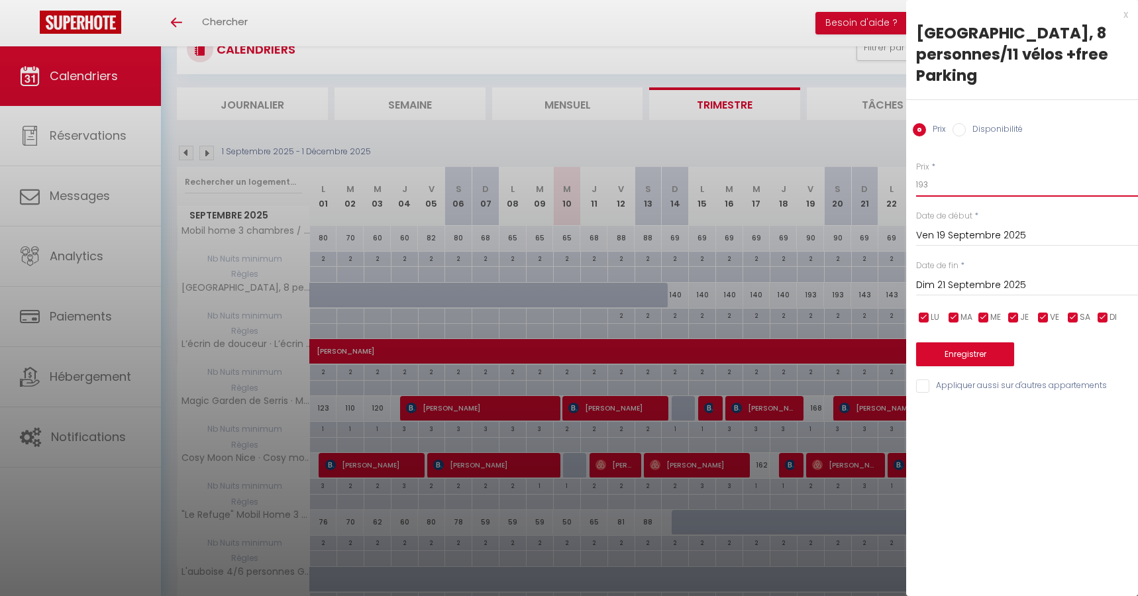
click at [948, 187] on input "193" at bounding box center [1027, 185] width 222 height 24
type input "189"
click at [956, 363] on button "Enregistrer" at bounding box center [965, 354] width 98 height 24
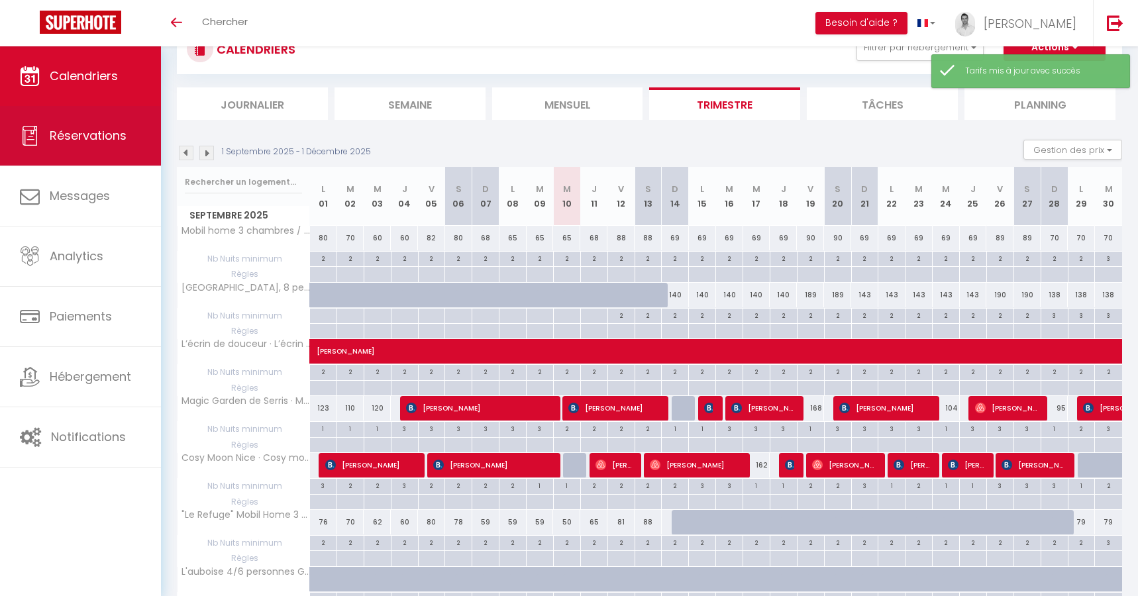
click at [92, 150] on link "Réservations" at bounding box center [80, 136] width 161 height 60
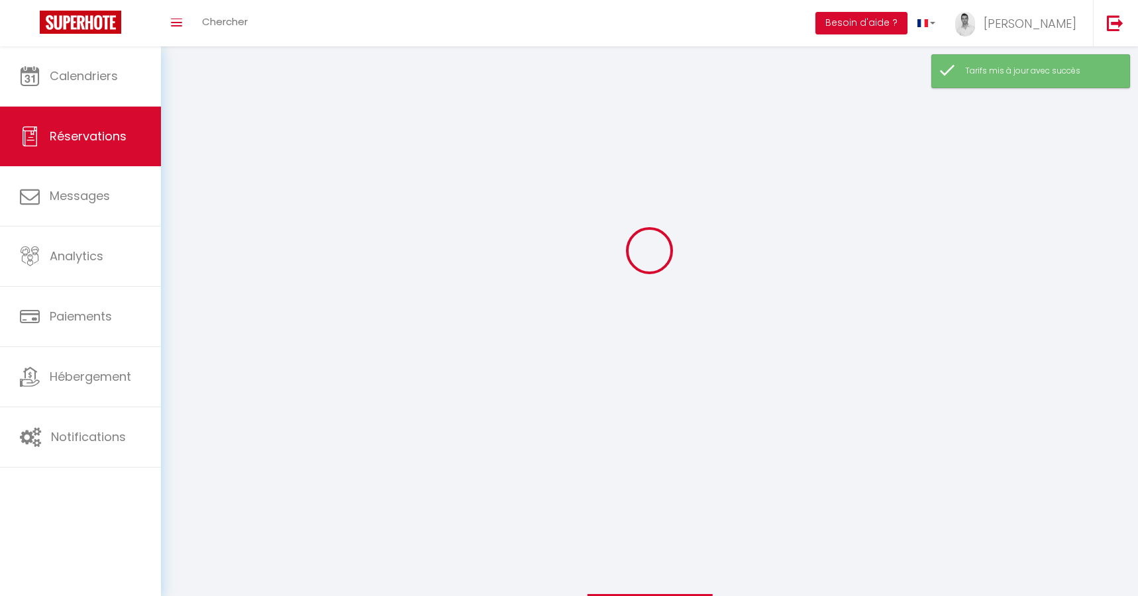
scroll to position [76, 0]
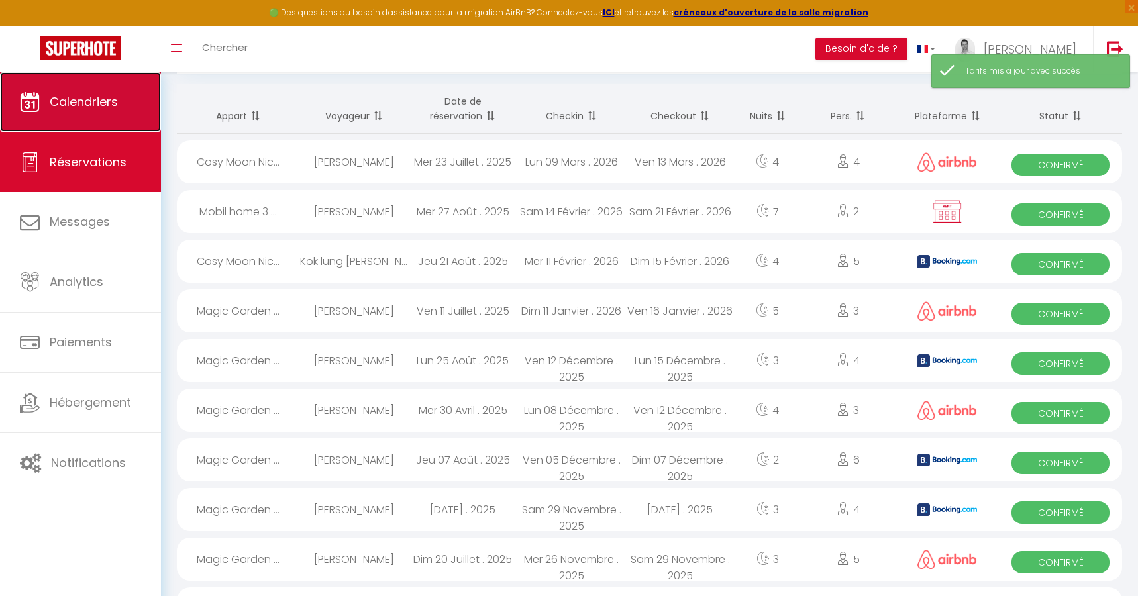
click at [90, 103] on span "Calendriers" at bounding box center [84, 101] width 68 height 17
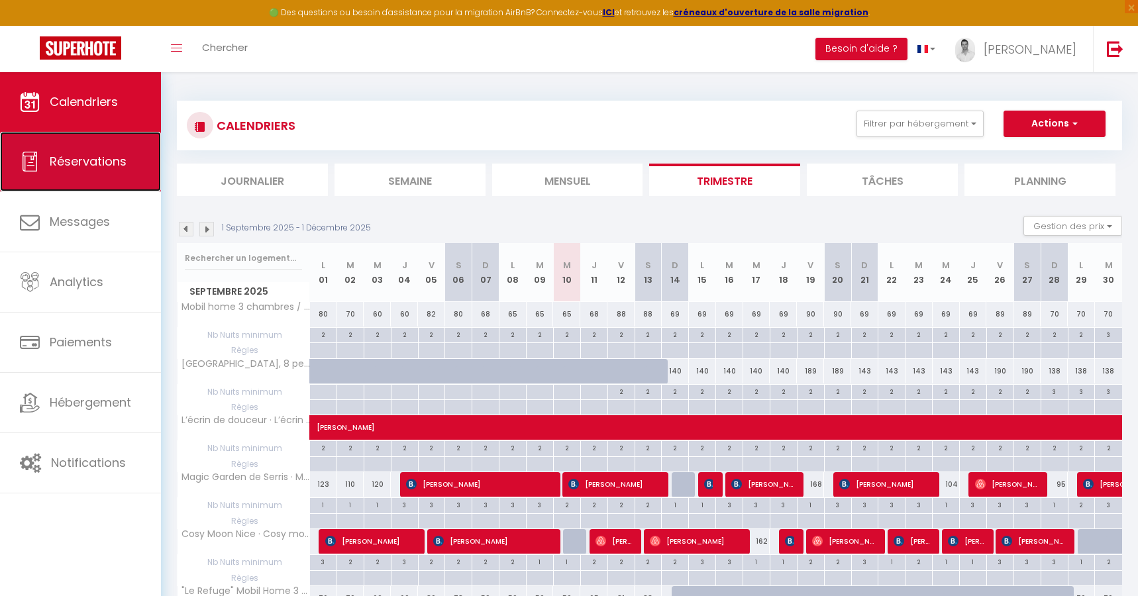
click at [108, 164] on span "Réservations" at bounding box center [88, 161] width 77 height 17
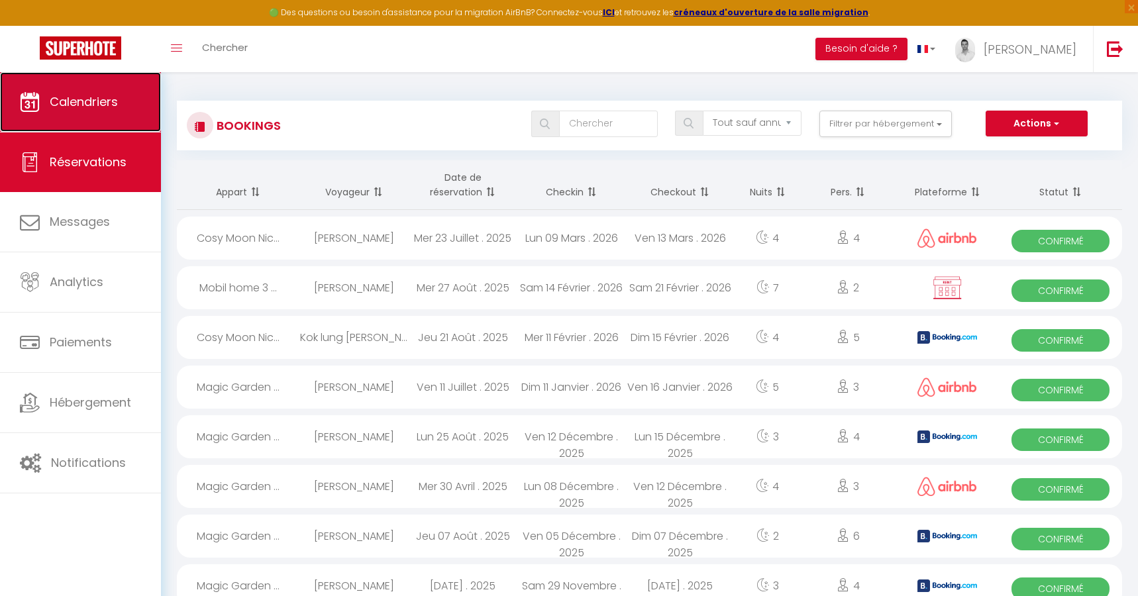
click at [98, 111] on link "Calendriers" at bounding box center [80, 102] width 161 height 60
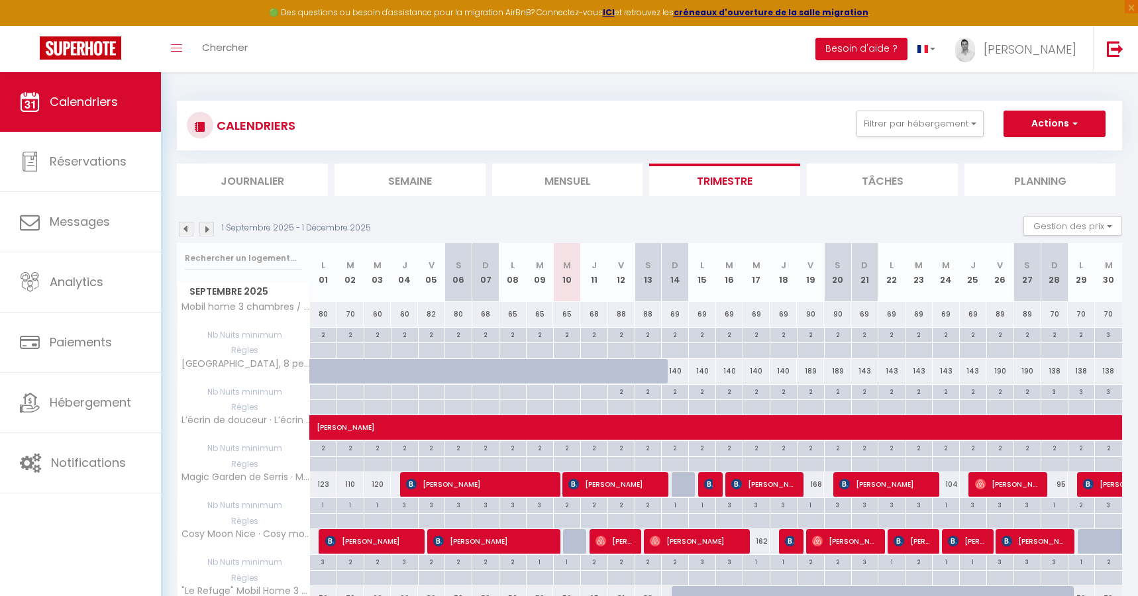
click at [201, 231] on img at bounding box center [206, 229] width 15 height 15
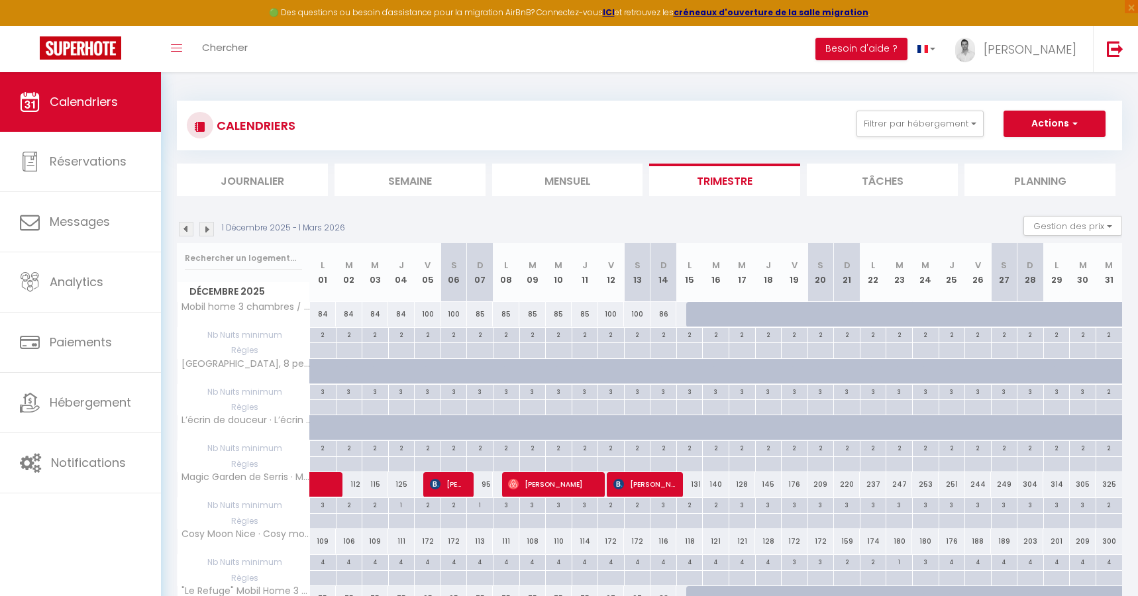
click at [202, 231] on img at bounding box center [206, 229] width 15 height 15
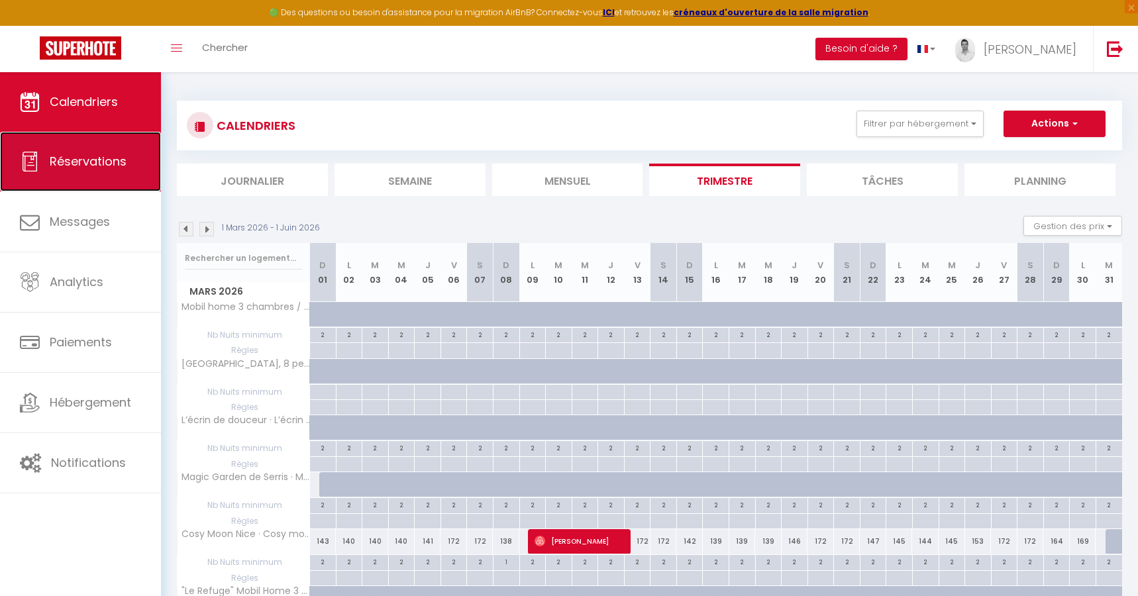
click at [83, 160] on span "Réservations" at bounding box center [88, 161] width 77 height 17
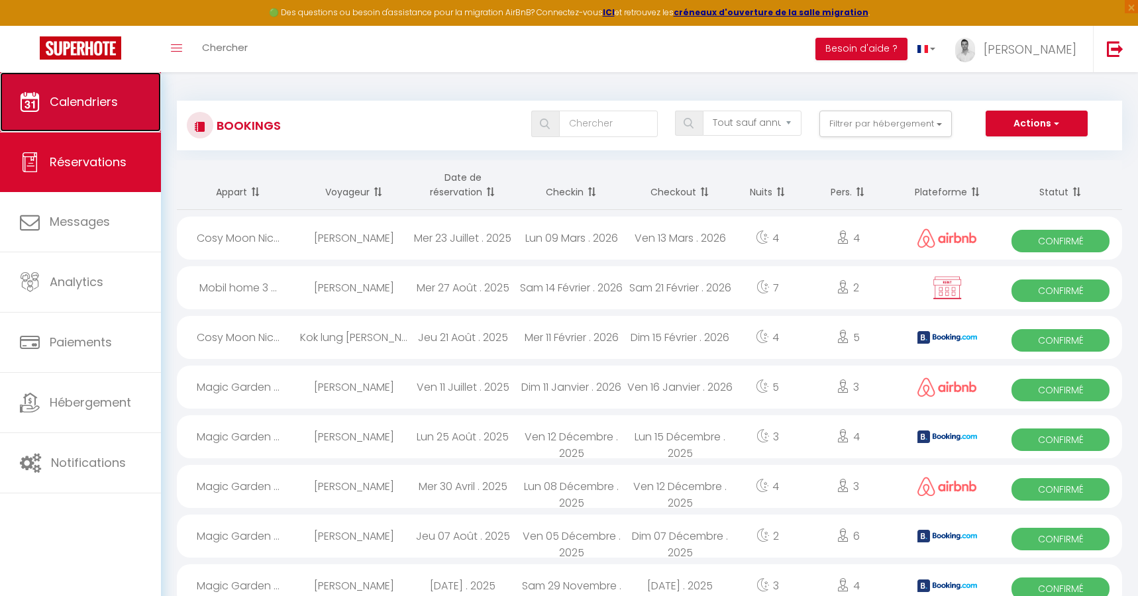
click at [87, 109] on span "Calendriers" at bounding box center [84, 101] width 68 height 17
